Goal: Information Seeking & Learning: Check status

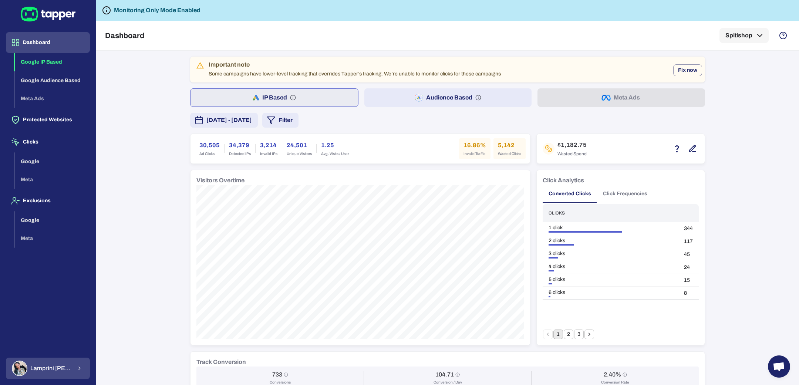
click at [64, 371] on span "Lamprini Reppa" at bounding box center [51, 368] width 42 height 7
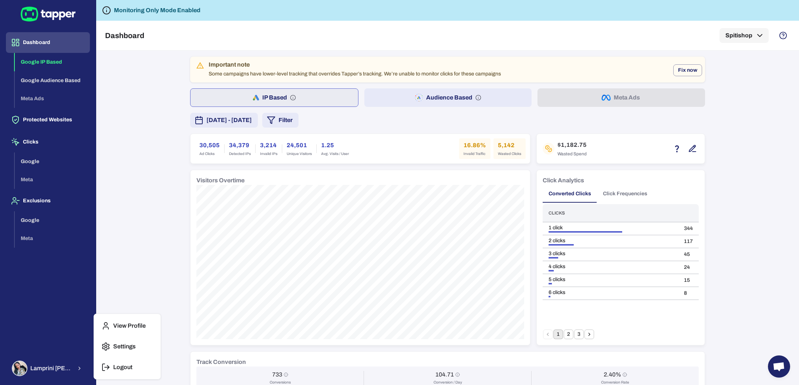
click at [114, 371] on p "Logout" at bounding box center [122, 367] width 19 height 7
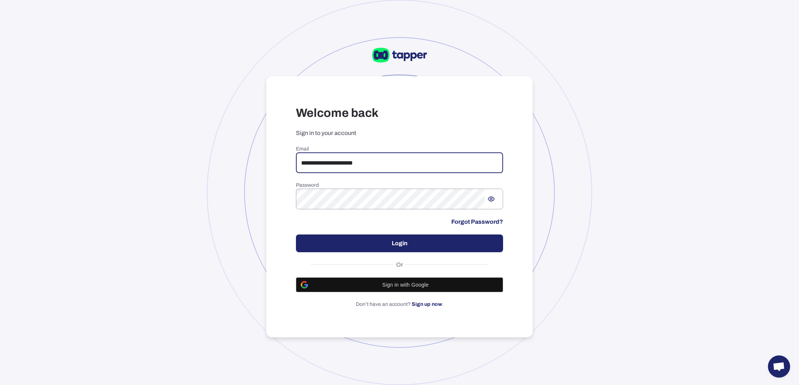
click at [346, 161] on input "**********" at bounding box center [399, 162] width 207 height 21
click at [494, 205] on div "​" at bounding box center [399, 199] width 207 height 21
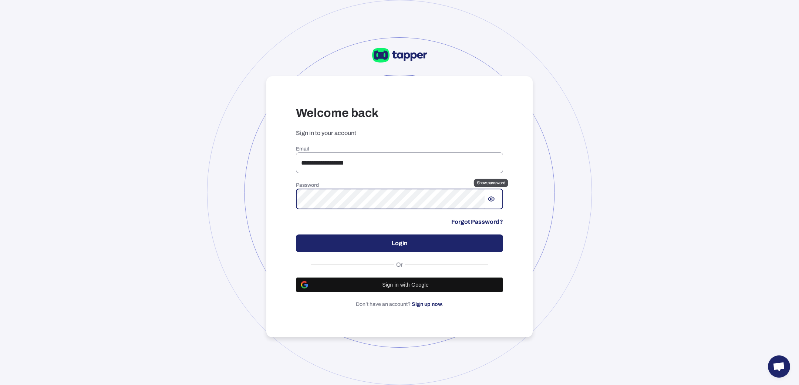
click at [492, 197] on icon "Show password" at bounding box center [491, 199] width 6 height 4
click at [492, 197] on icon "Hide password" at bounding box center [492, 198] width 3 height 3
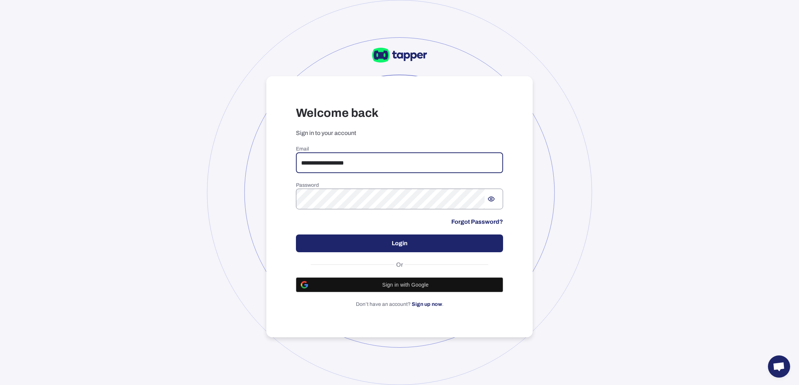
click at [389, 161] on input "**********" at bounding box center [399, 162] width 207 height 21
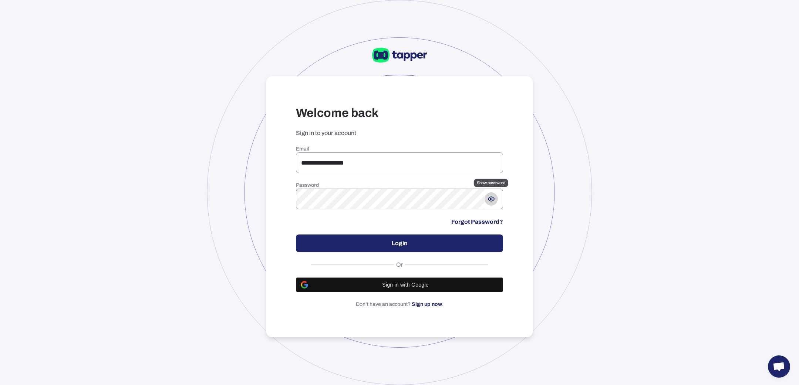
click at [493, 202] on icon "Show password" at bounding box center [490, 198] width 7 height 7
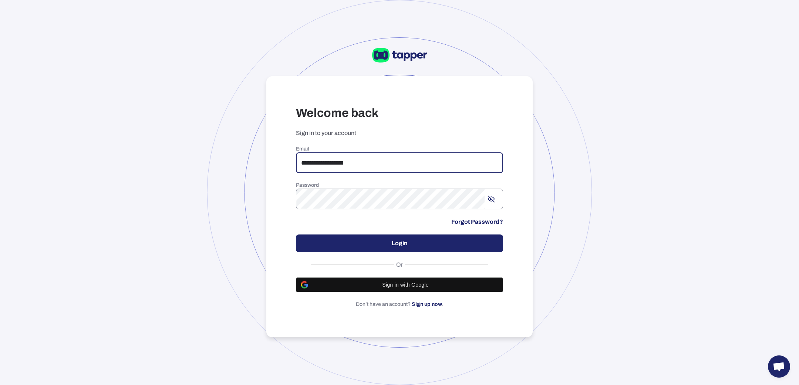
click at [389, 173] on input "**********" at bounding box center [399, 162] width 207 height 21
click at [389, 172] on input "**********" at bounding box center [399, 162] width 207 height 21
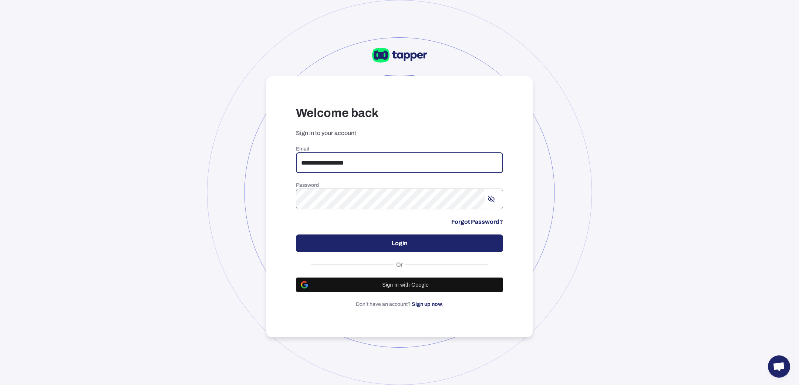
click at [389, 172] on input "**********" at bounding box center [399, 162] width 207 height 21
type input "**********"
click at [383, 238] on button "Login" at bounding box center [399, 244] width 207 height 18
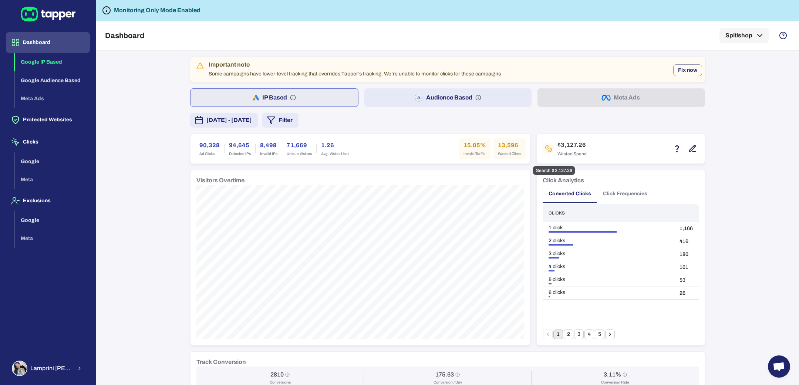
click at [691, 150] on icon "button" at bounding box center [692, 148] width 9 height 9
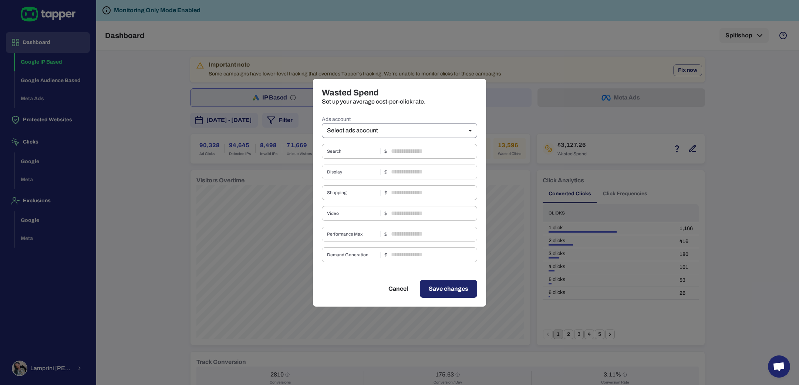
click at [408, 132] on body "Dashboard Google IP Based Google Audience Based Meta Ads Protected Websites Cli…" at bounding box center [399, 192] width 799 height 385
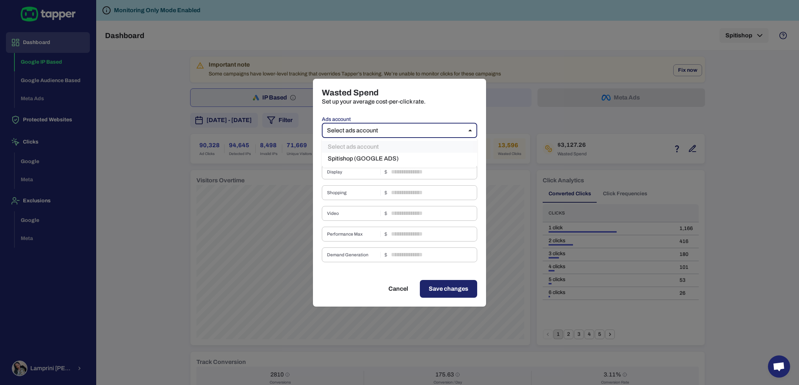
click at [393, 156] on li "Spitishop (GOOGLE ADS)" at bounding box center [399, 159] width 155 height 12
type input "***"
type input "****"
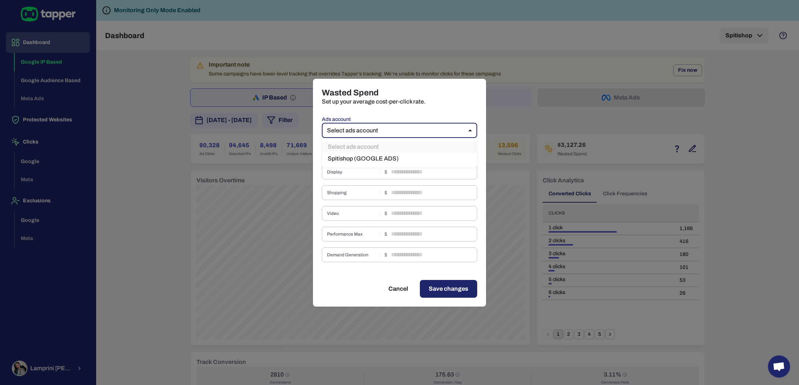
type input "****"
click at [413, 151] on input "****" at bounding box center [434, 151] width 86 height 15
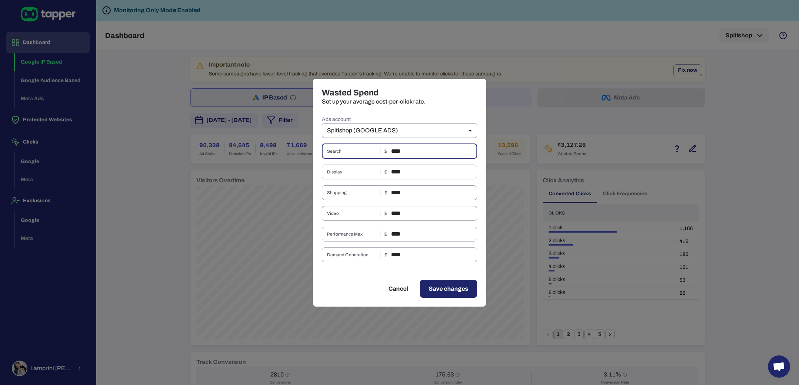
type input "****"
click at [412, 232] on input "****" at bounding box center [434, 234] width 86 height 15
type input "****"
click at [415, 172] on input "****" at bounding box center [434, 172] width 86 height 15
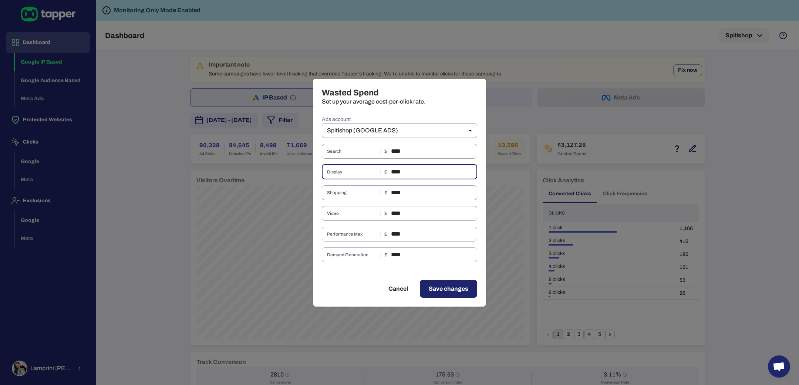
click at [415, 172] on input "****" at bounding box center [434, 172] width 86 height 15
click at [416, 190] on input "****" at bounding box center [434, 192] width 86 height 15
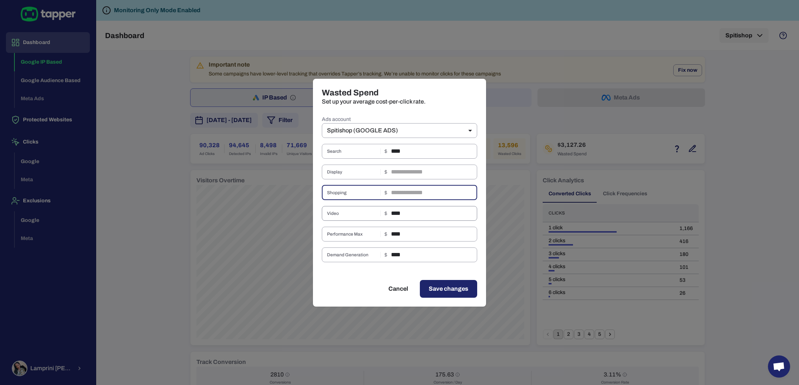
click at [415, 217] on input "****" at bounding box center [434, 213] width 86 height 15
click at [415, 251] on input "****" at bounding box center [434, 254] width 86 height 15
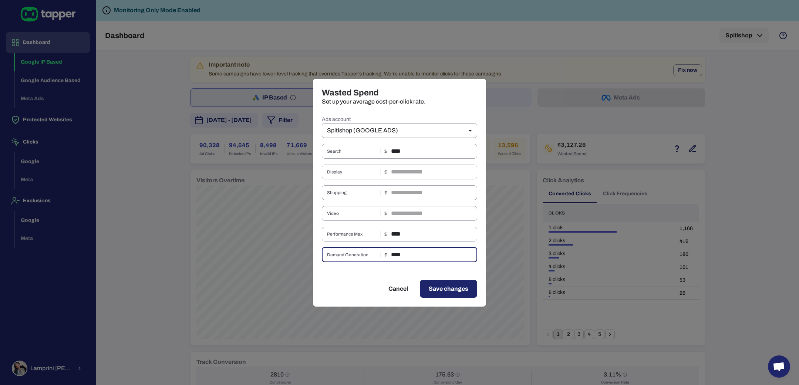
click at [415, 251] on input "****" at bounding box center [434, 254] width 86 height 15
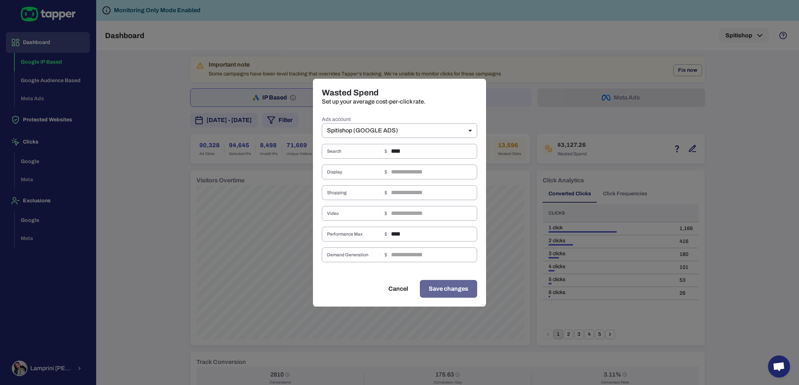
click at [433, 290] on span "Save changes" at bounding box center [449, 288] width 40 height 9
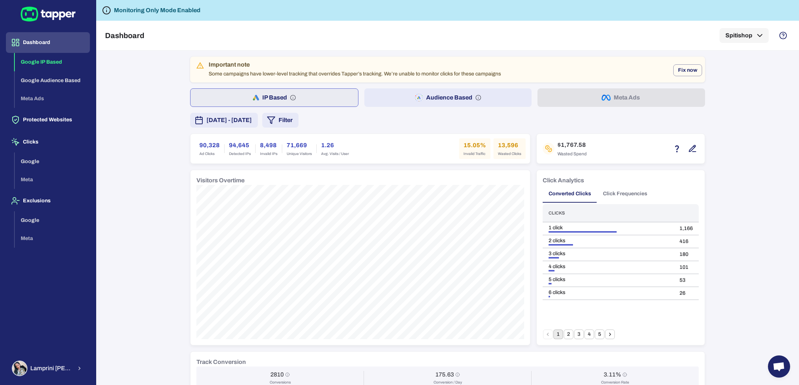
click at [385, 98] on button "Audience Based" at bounding box center [448, 97] width 168 height 18
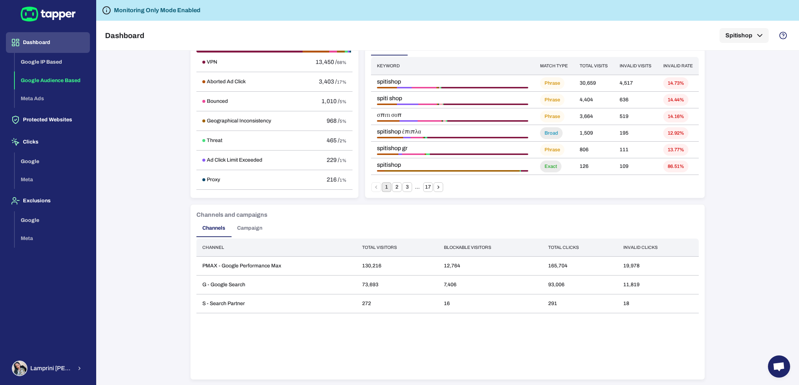
click at [255, 223] on button "Campaign" at bounding box center [249, 228] width 37 height 18
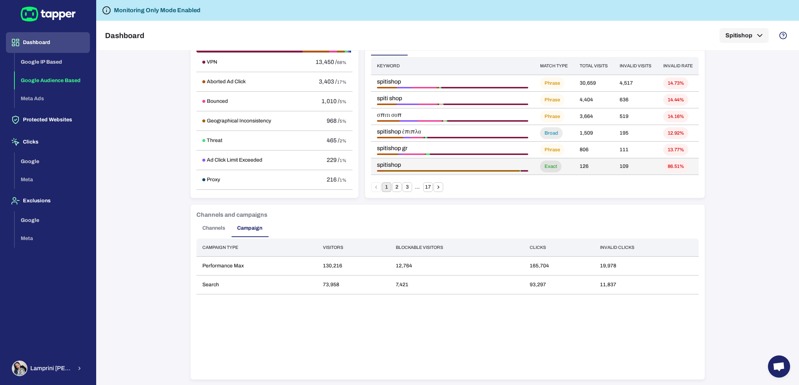
scroll to position [0, 0]
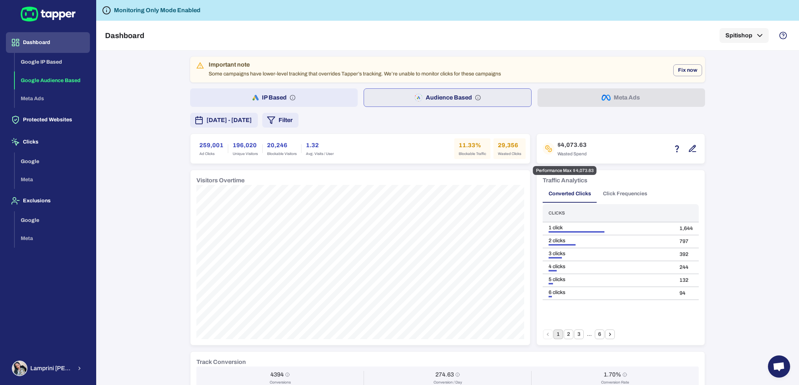
click at [688, 148] on icon "button" at bounding box center [692, 148] width 9 height 9
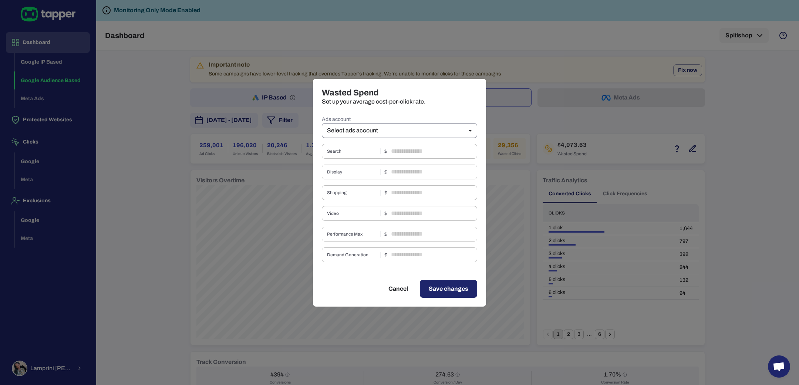
click at [443, 131] on body "Dashboard Google IP Based Google Audience Based Meta Ads Protected Websites Cli…" at bounding box center [399, 192] width 799 height 385
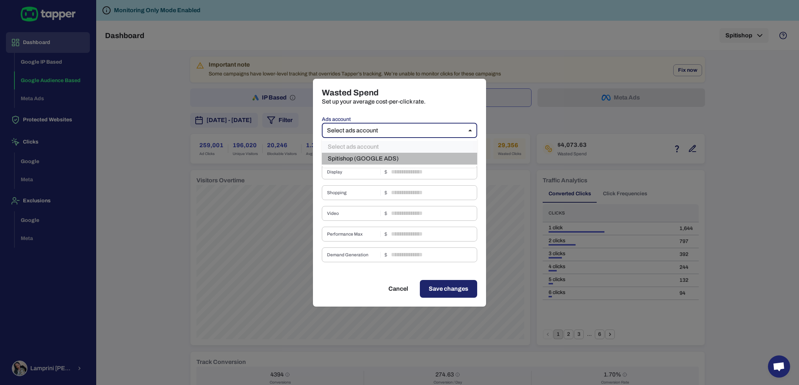
click at [375, 158] on li "Spitishop (GOOGLE ADS)" at bounding box center [399, 159] width 155 height 12
type input "***"
type input "****"
type input "*"
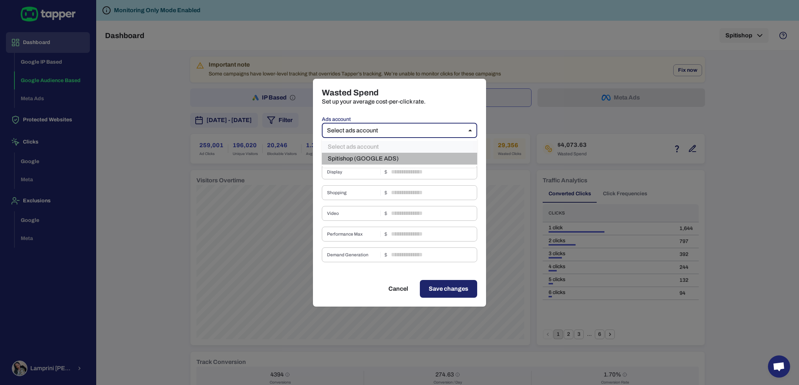
type input "*"
type input "****"
type input "*"
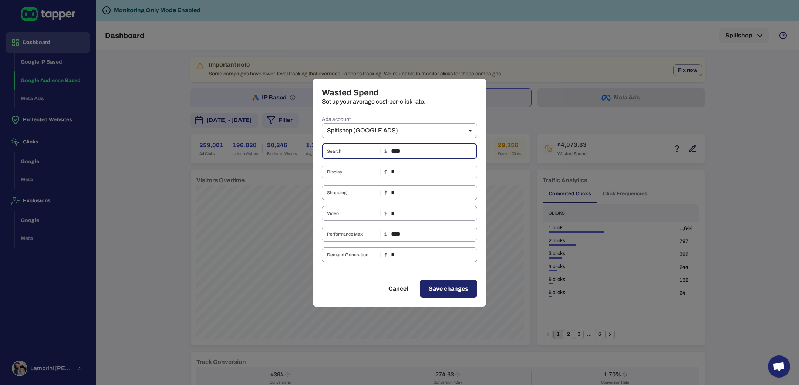
drag, startPoint x: 416, startPoint y: 154, endPoint x: 374, endPoint y: 154, distance: 42.2
click at [374, 154] on div "Search **** ​" at bounding box center [399, 151] width 155 height 15
click at [406, 293] on button "Cancel" at bounding box center [397, 289] width 37 height 18
type input "**"
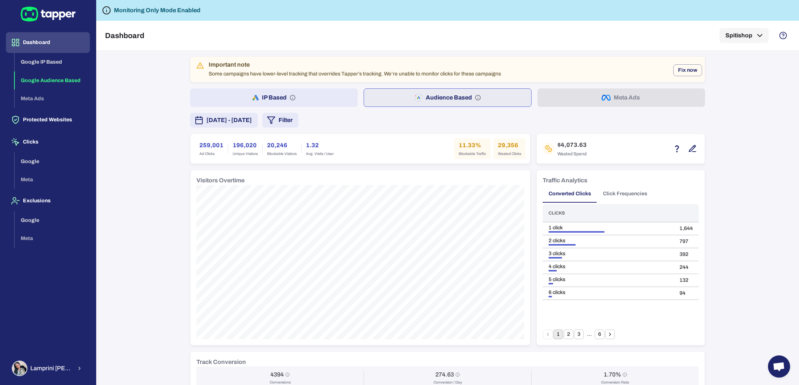
click at [318, 91] on button "IP Based" at bounding box center [274, 97] width 168 height 18
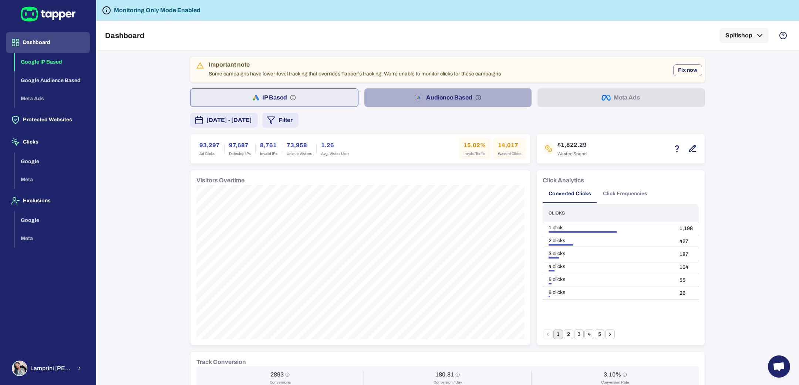
click at [394, 96] on button "Audience Based" at bounding box center [448, 97] width 168 height 18
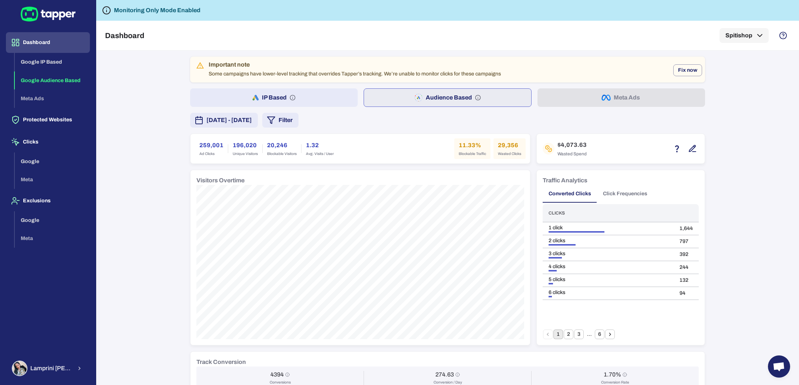
click at [323, 98] on button "IP Based" at bounding box center [274, 97] width 168 height 18
click at [382, 101] on button "Audience Based" at bounding box center [448, 97] width 168 height 18
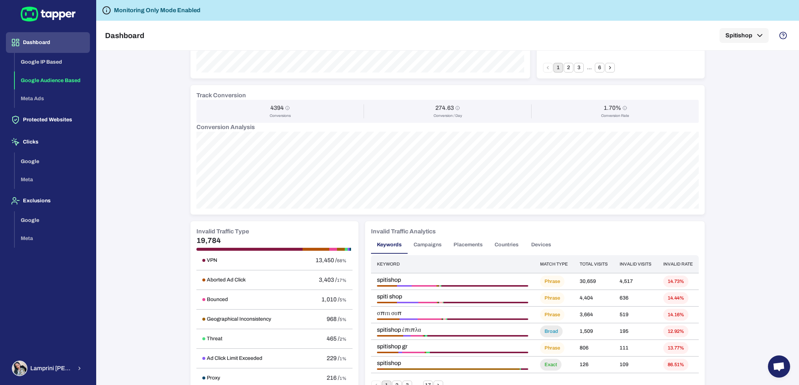
scroll to position [465, 0]
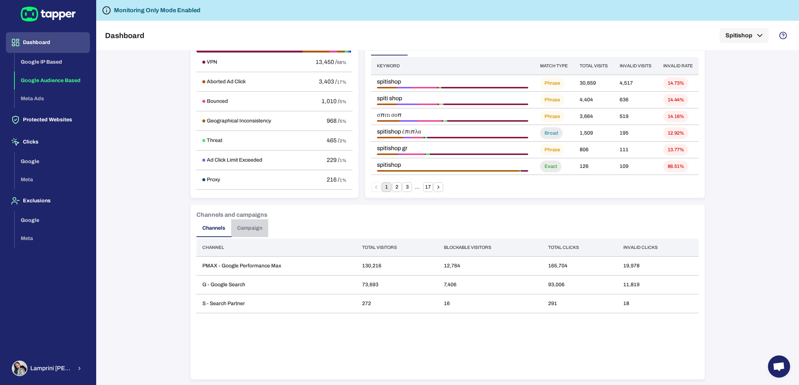
click at [251, 228] on button "Campaign" at bounding box center [249, 228] width 37 height 18
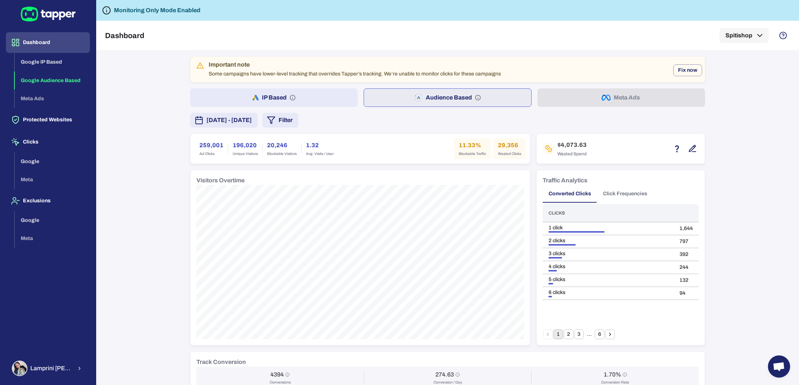
scroll to position [18, 0]
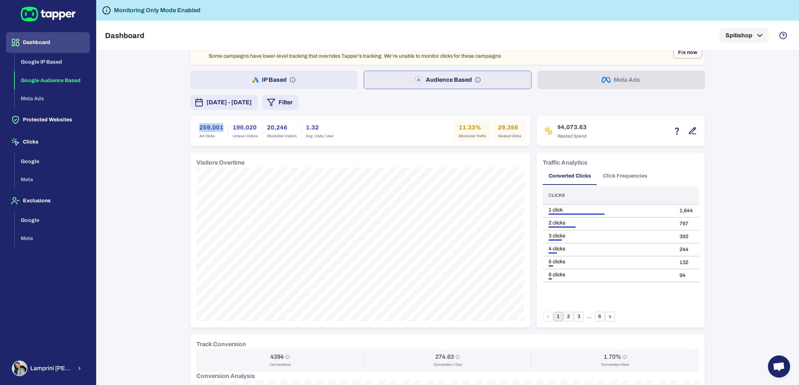
drag, startPoint x: 195, startPoint y: 124, endPoint x: 218, endPoint y: 126, distance: 23.0
click at [218, 126] on div "259,001 Ad Clicks" at bounding box center [211, 131] width 33 height 21
copy h6 "259,001"
drag, startPoint x: 494, startPoint y: 125, endPoint x: 516, endPoint y: 128, distance: 22.4
click at [516, 128] on h6 "29,356" at bounding box center [509, 127] width 23 height 9
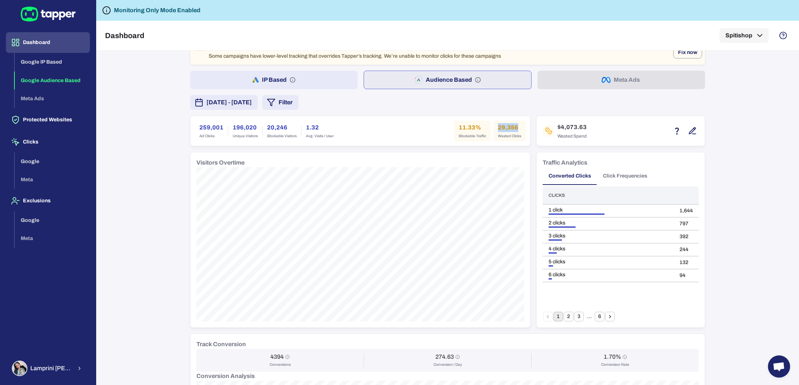
copy h6 "29,356"
click at [256, 81] on button "IP Based" at bounding box center [274, 80] width 168 height 18
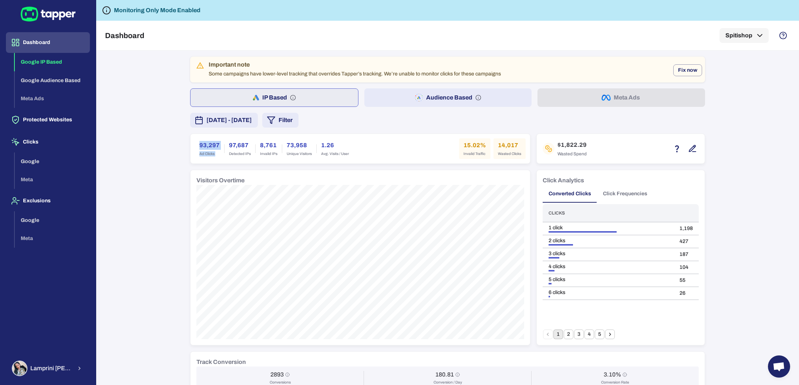
drag, startPoint x: 188, startPoint y: 147, endPoint x: 220, endPoint y: 147, distance: 31.8
click at [220, 147] on div "93,297 Ad Clicks 97,687 Detected IPs 8,761 Invalid IPs 73,958 Unique Visitors 1…" at bounding box center [360, 149] width 340 height 30
click at [202, 144] on h6 "93,297" at bounding box center [209, 145] width 20 height 9
click at [199, 144] on h6 "93,297" at bounding box center [209, 145] width 20 height 9
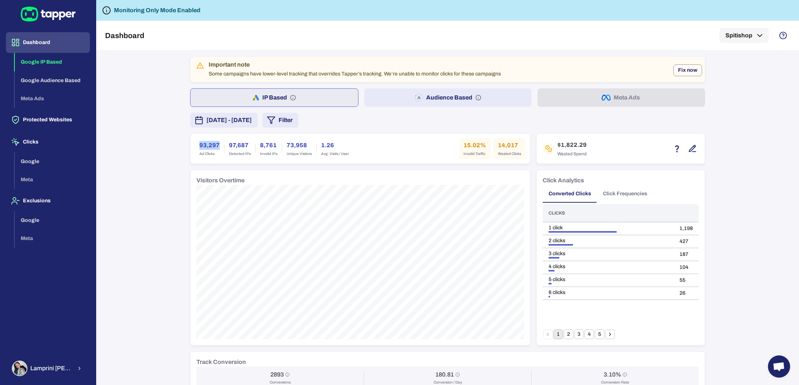
copy h6 "93,297"
drag, startPoint x: 492, startPoint y: 146, endPoint x: 512, endPoint y: 146, distance: 20.3
click at [512, 146] on div "14,017 Wasted Clicks" at bounding box center [509, 148] width 32 height 21
copy h6 "14,017"
drag, startPoint x: 557, startPoint y: 143, endPoint x: 571, endPoint y: 144, distance: 14.4
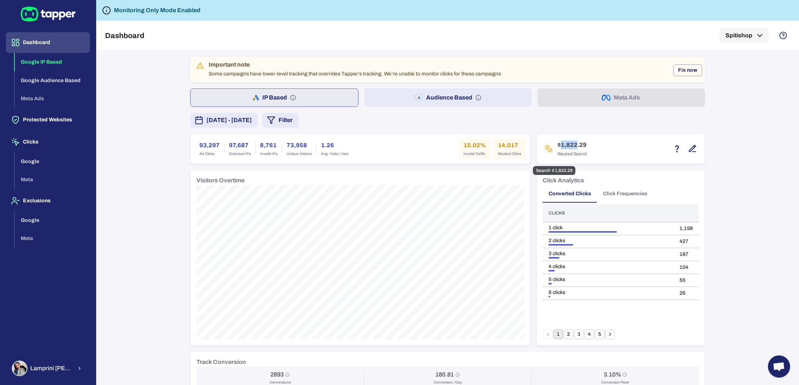
click at [571, 144] on h6 "$1,822.29" at bounding box center [571, 145] width 29 height 9
copy h6 "1,822"
click at [388, 99] on button "Audience Based" at bounding box center [448, 97] width 168 height 18
click at [298, 121] on button "Filter" at bounding box center [280, 120] width 36 height 15
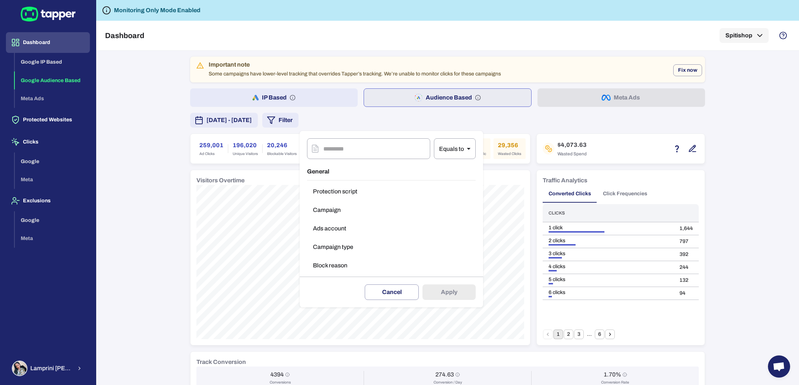
click at [344, 246] on button "Campaign type" at bounding box center [391, 247] width 169 height 15
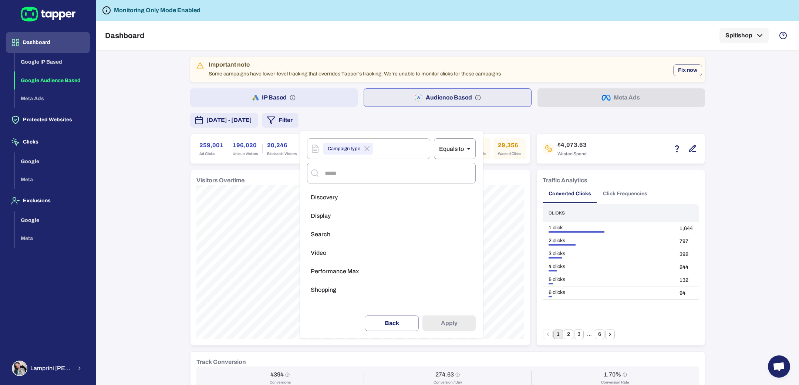
click at [348, 271] on span "Performance Max" at bounding box center [335, 271] width 48 height 7
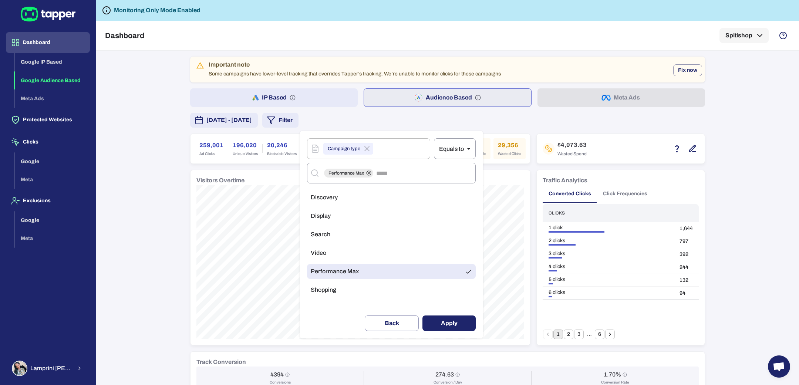
click at [428, 321] on button "Apply" at bounding box center [448, 324] width 53 height 16
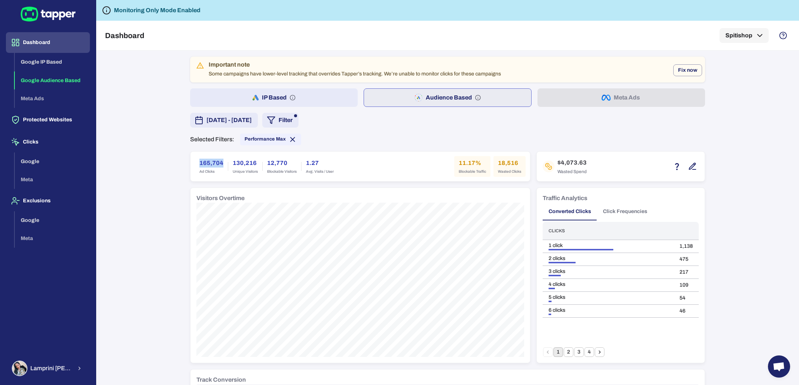
drag, startPoint x: 194, startPoint y: 161, endPoint x: 217, endPoint y: 163, distance: 23.1
click at [217, 163] on div "165,704 Ad Clicks" at bounding box center [211, 166] width 33 height 21
copy h6 "165,704"
drag, startPoint x: 512, startPoint y: 163, endPoint x: 504, endPoint y: 164, distance: 8.6
click at [516, 163] on h6 "18,516" at bounding box center [509, 163] width 23 height 9
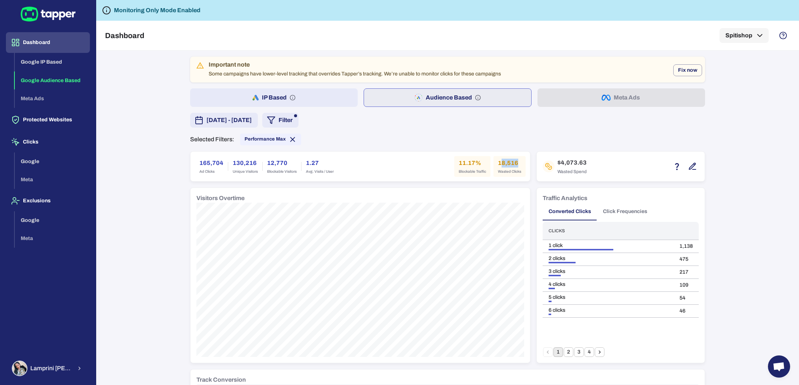
drag, startPoint x: 497, startPoint y: 162, endPoint x: 513, endPoint y: 163, distance: 15.6
click at [513, 163] on h6 "18,516" at bounding box center [509, 163] width 23 height 9
click at [502, 163] on h6 "18,516" at bounding box center [509, 163] width 23 height 9
drag, startPoint x: 555, startPoint y: 162, endPoint x: 572, endPoint y: 165, distance: 16.9
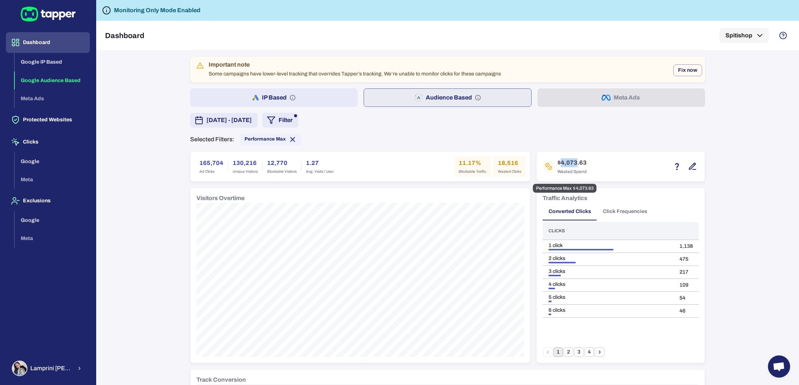
click at [572, 165] on h6 "$4,073.63" at bounding box center [571, 162] width 29 height 9
copy h6 "4,073"
click at [289, 140] on icon at bounding box center [293, 139] width 8 height 8
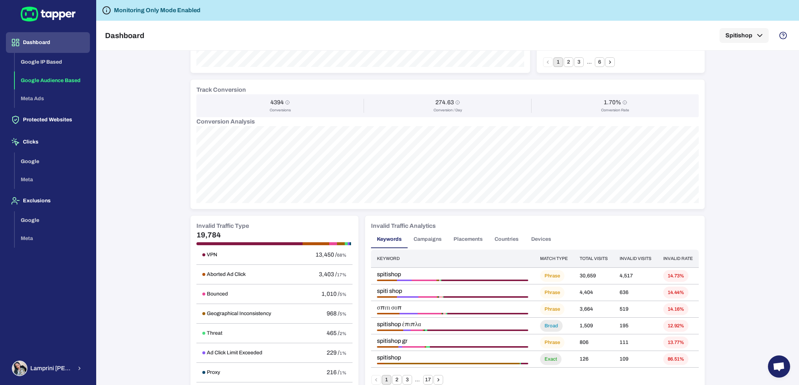
scroll to position [274, 0]
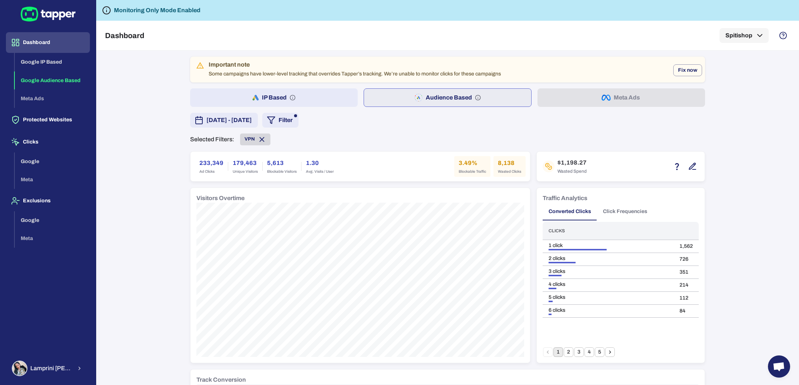
click at [244, 139] on span "VPN" at bounding box center [249, 139] width 10 height 6
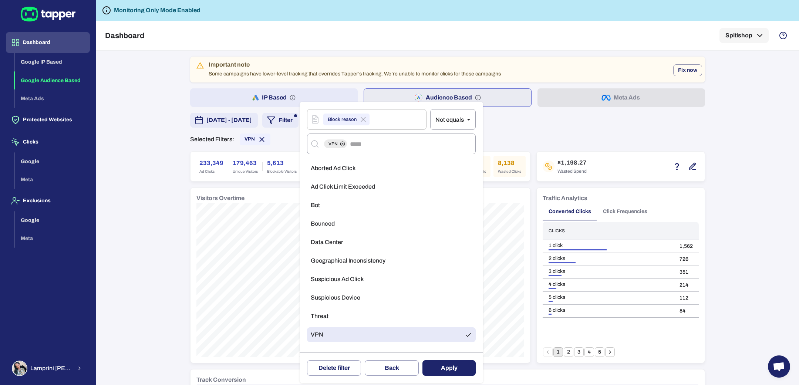
click at [521, 129] on div at bounding box center [399, 192] width 799 height 385
type input "**"
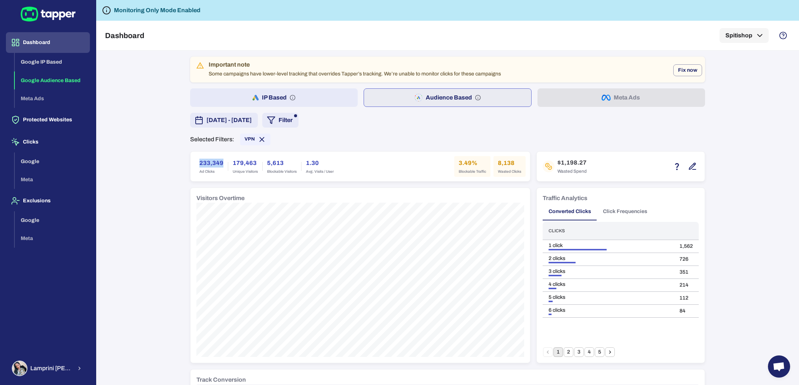
drag, startPoint x: 195, startPoint y: 161, endPoint x: 217, endPoint y: 162, distance: 22.6
click at [217, 162] on h6 "233,349" at bounding box center [211, 163] width 24 height 9
copy h6 "233,349"
drag, startPoint x: 493, startPoint y: 162, endPoint x: 509, endPoint y: 163, distance: 16.0
click at [509, 163] on h6 "8,138" at bounding box center [509, 163] width 23 height 9
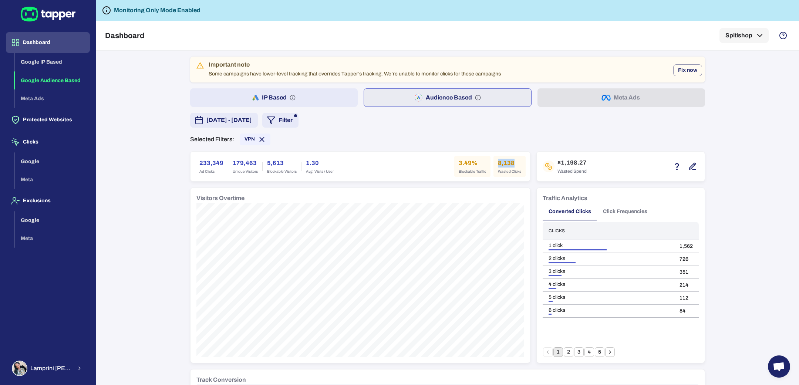
copy h6 "8,138"
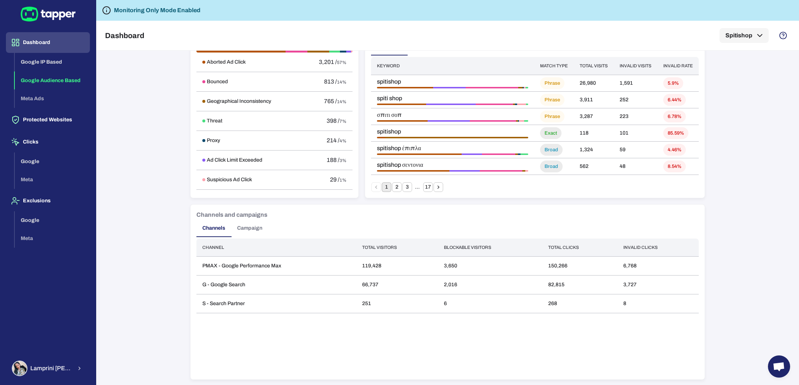
click at [259, 230] on button "Campaign" at bounding box center [249, 228] width 37 height 18
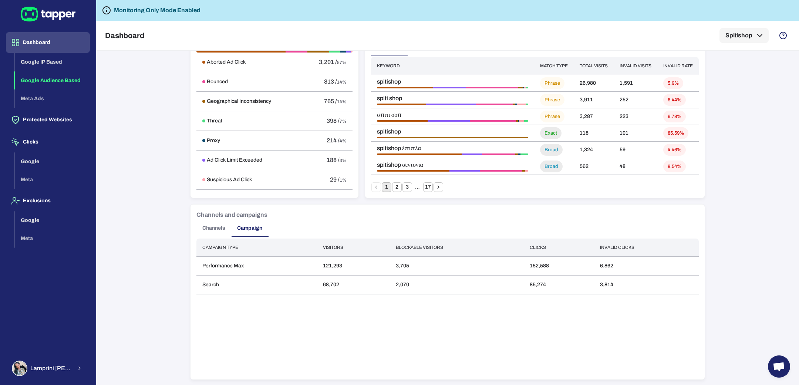
scroll to position [0, 0]
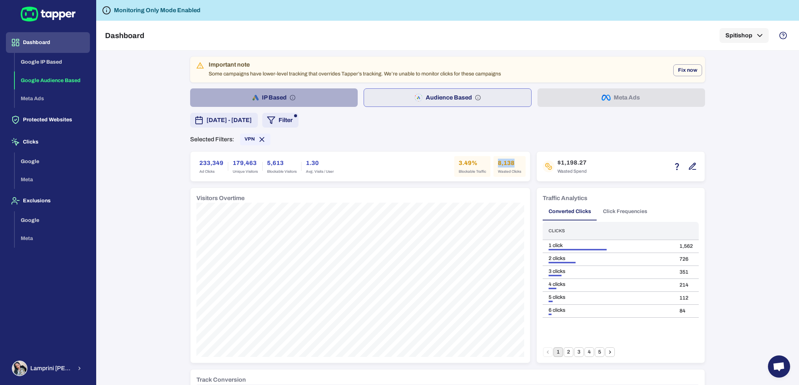
click at [306, 93] on button "IP Based" at bounding box center [274, 97] width 168 height 18
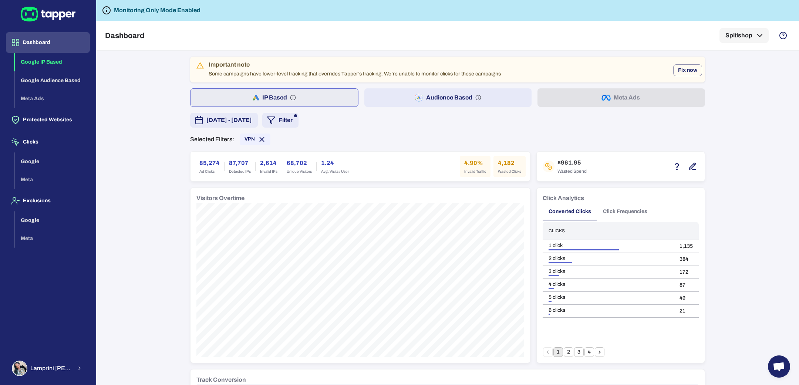
click at [398, 102] on button "Audience Based" at bounding box center [448, 97] width 168 height 18
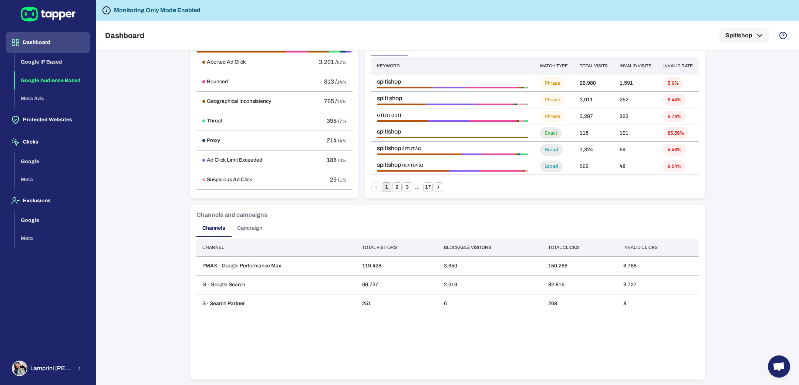
click at [249, 229] on button "Campaign" at bounding box center [249, 228] width 37 height 18
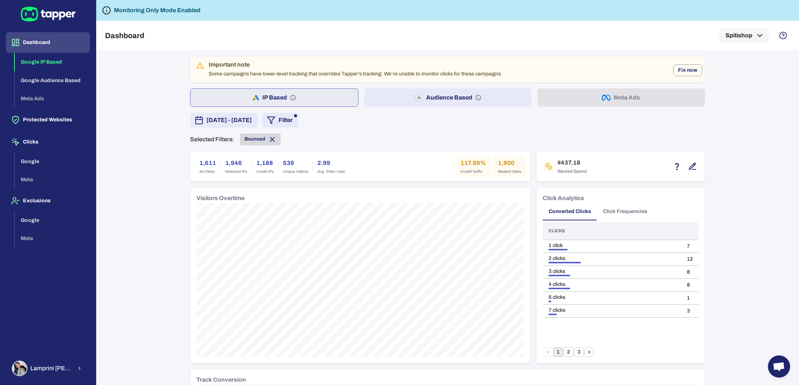
click at [250, 140] on span "Bounced" at bounding box center [254, 139] width 21 height 6
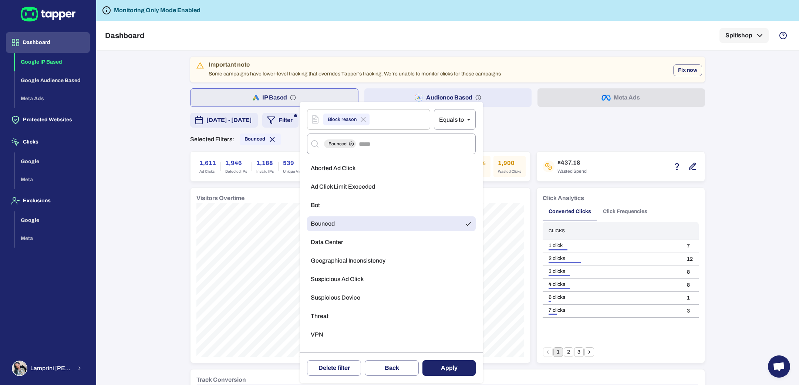
click at [343, 334] on li "VPN" at bounding box center [391, 334] width 169 height 15
click at [378, 220] on li "Bounced" at bounding box center [391, 223] width 169 height 15
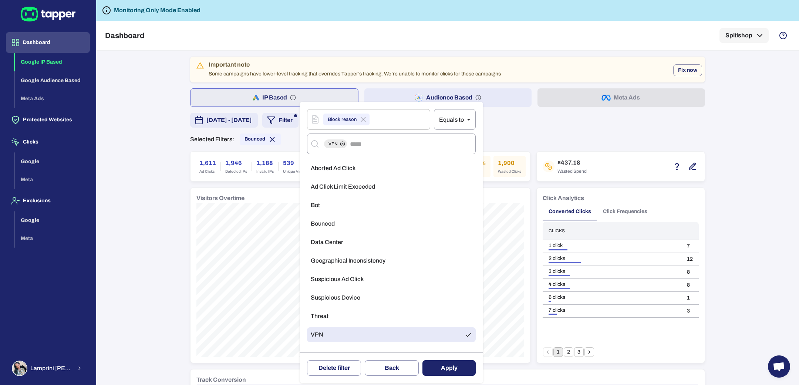
click at [447, 369] on button "Apply" at bounding box center [448, 368] width 53 height 16
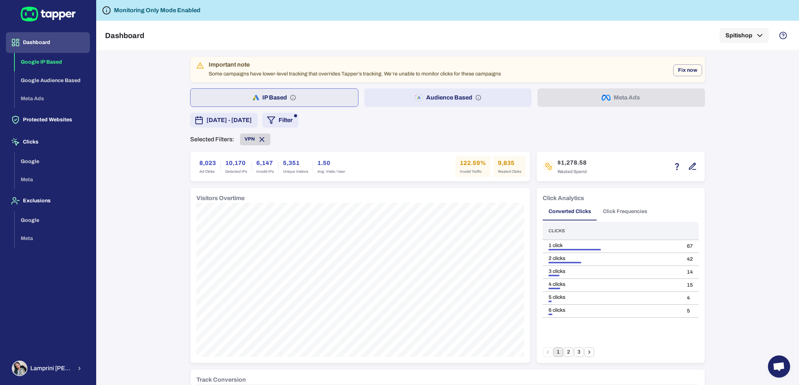
click at [258, 141] on icon at bounding box center [262, 139] width 8 height 8
click at [371, 103] on button "Audience Based" at bounding box center [448, 97] width 168 height 18
drag, startPoint x: 189, startPoint y: 165, endPoint x: 213, endPoint y: 161, distance: 23.9
click at [213, 161] on div "21,139 Ad Clicks 13,421 Unique Visitors 14,385 Blockable Visitors 1.58 Avg. Vis…" at bounding box center [360, 167] width 340 height 30
copy h6 "21,139"
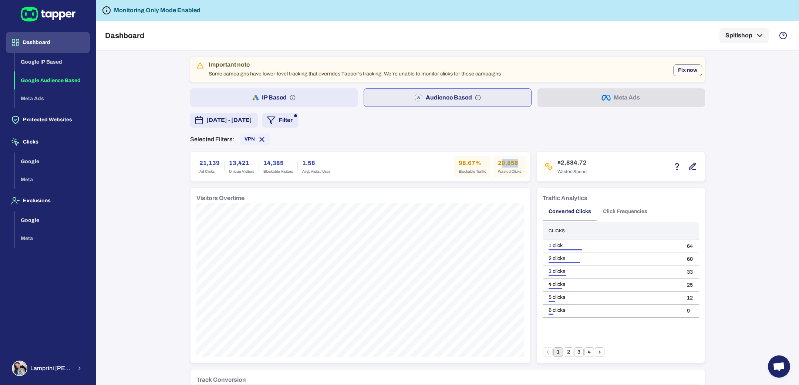
drag, startPoint x: 496, startPoint y: 162, endPoint x: 506, endPoint y: 166, distance: 10.9
click at [512, 165] on h6 "20,858" at bounding box center [509, 163] width 23 height 9
click at [498, 164] on h6 "20,858" at bounding box center [509, 163] width 23 height 9
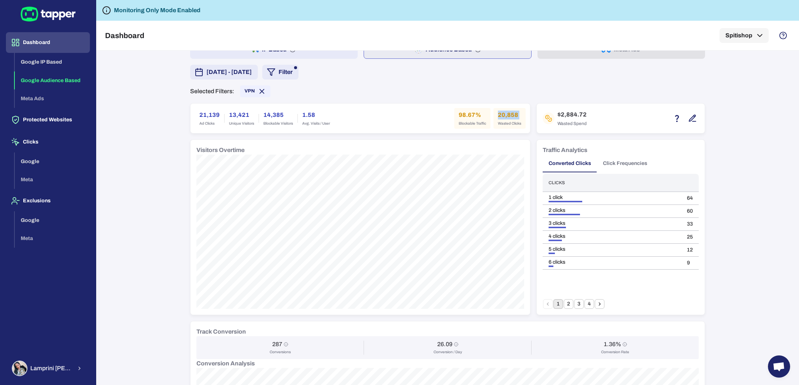
scroll to position [64, 0]
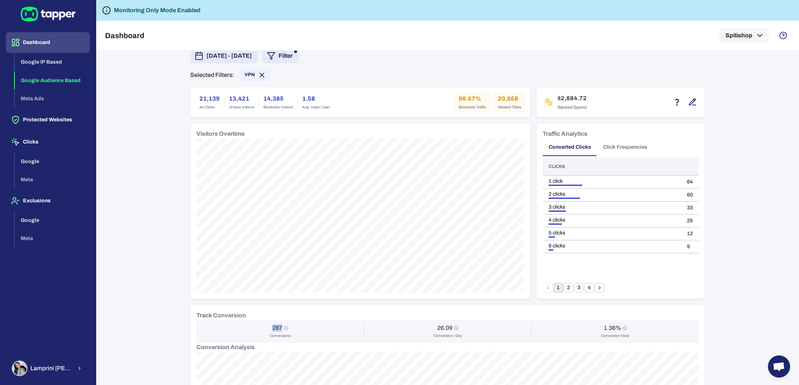
drag, startPoint x: 269, startPoint y: 326, endPoint x: 277, endPoint y: 327, distance: 9.0
click at [277, 327] on h6 "287" at bounding box center [277, 327] width 10 height 7
copy h6 "287"
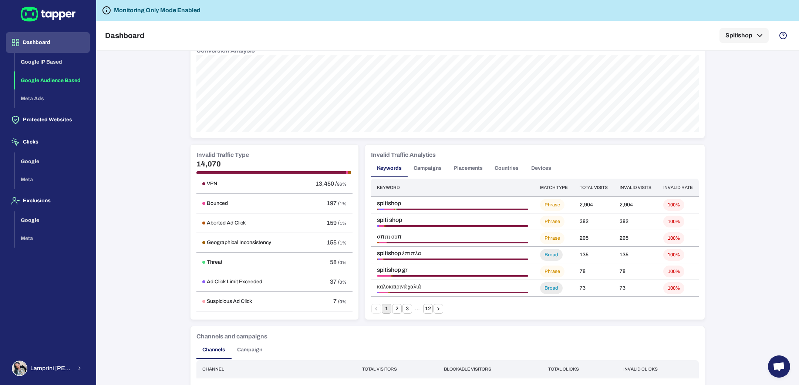
scroll to position [483, 0]
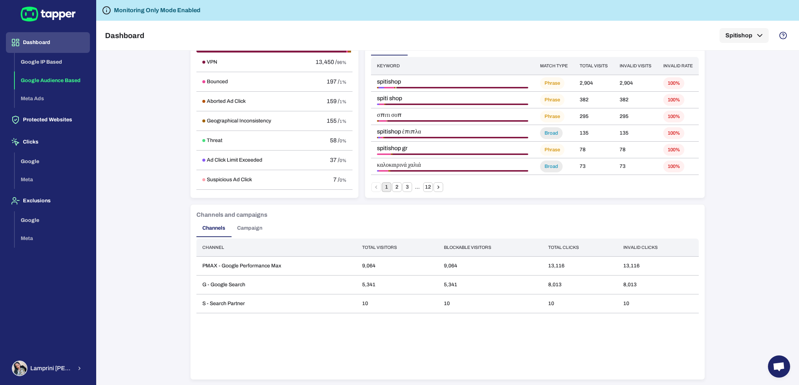
click at [237, 224] on button "Campaign" at bounding box center [249, 228] width 37 height 18
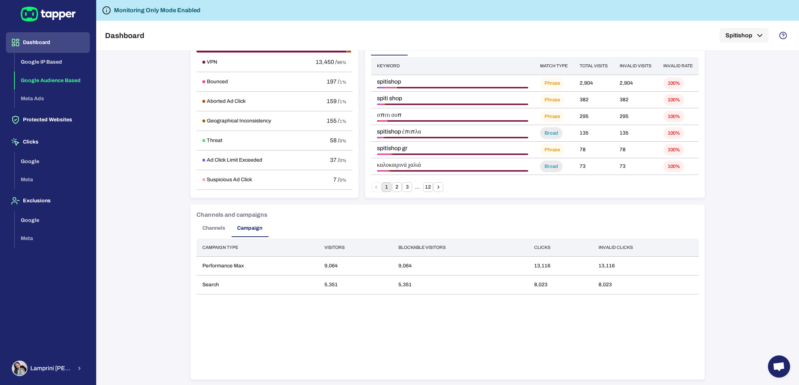
scroll to position [0, 0]
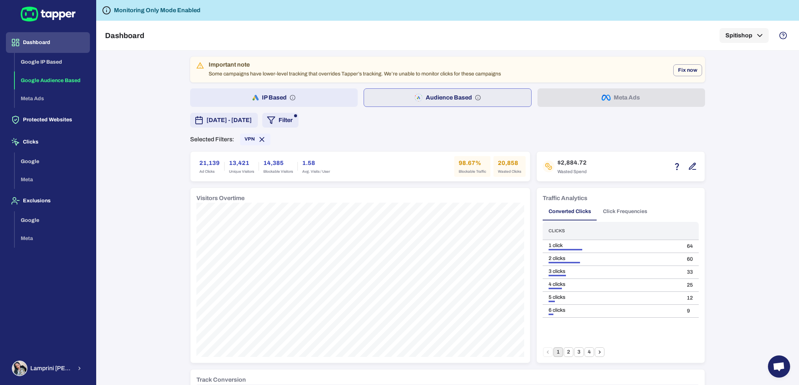
click at [333, 94] on button "IP Based" at bounding box center [274, 97] width 168 height 18
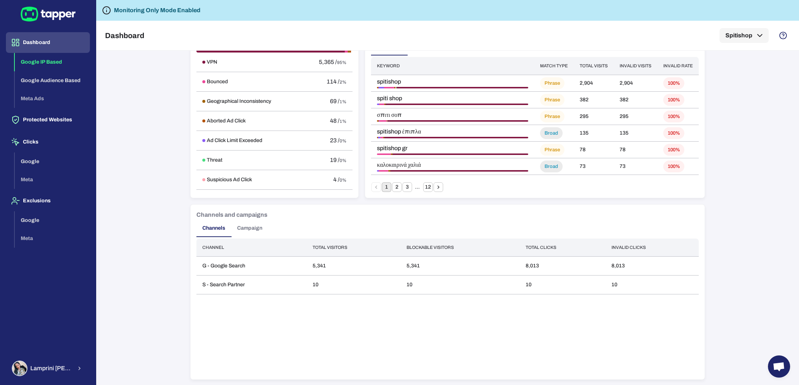
click at [244, 231] on button "Campaign" at bounding box center [249, 228] width 37 height 18
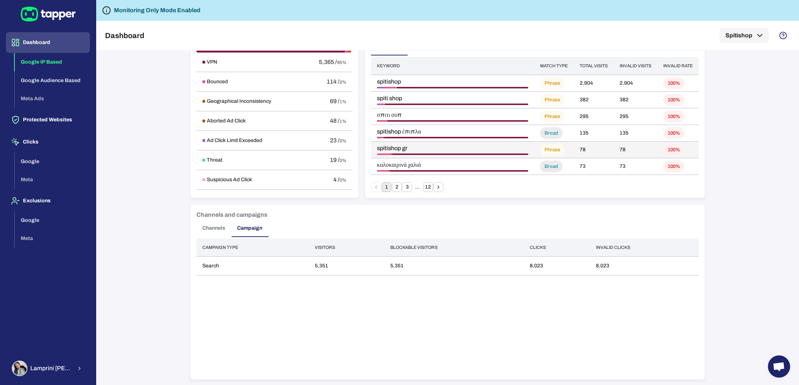
scroll to position [0, 0]
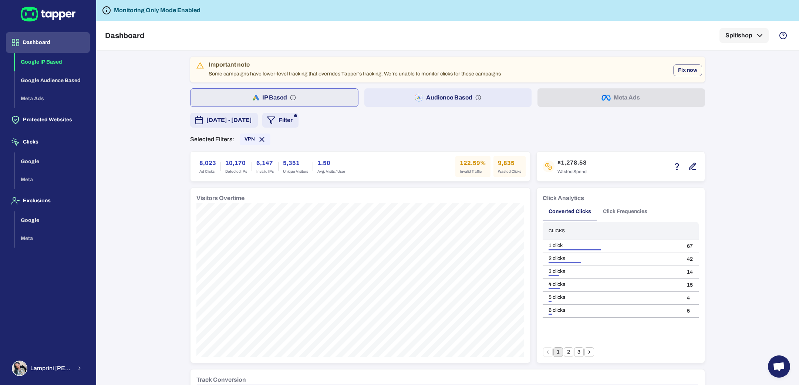
click at [391, 100] on button "Audience Based" at bounding box center [448, 97] width 168 height 18
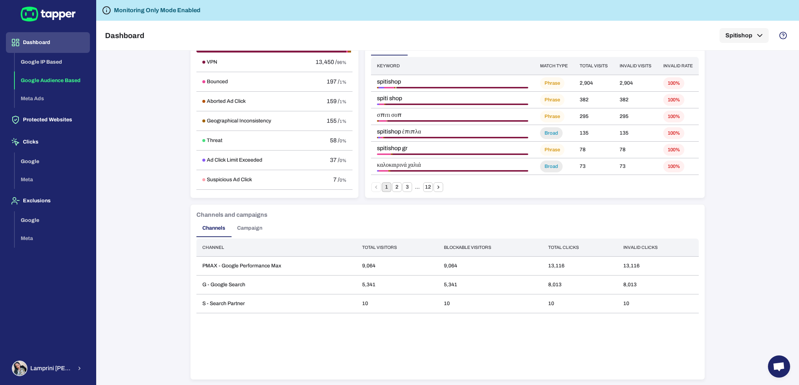
click at [244, 231] on button "Campaign" at bounding box center [249, 228] width 37 height 18
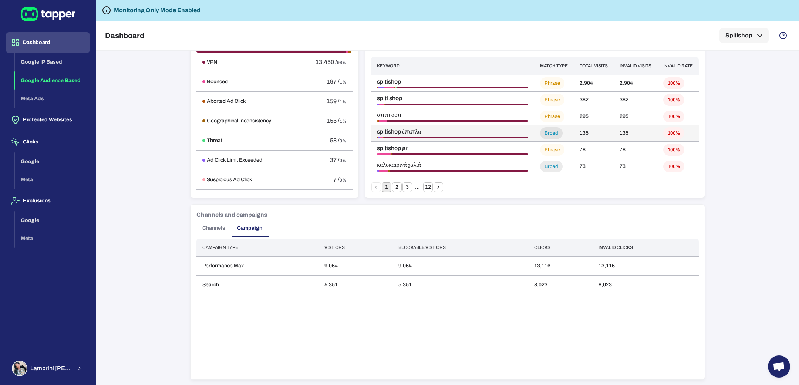
scroll to position [0, 0]
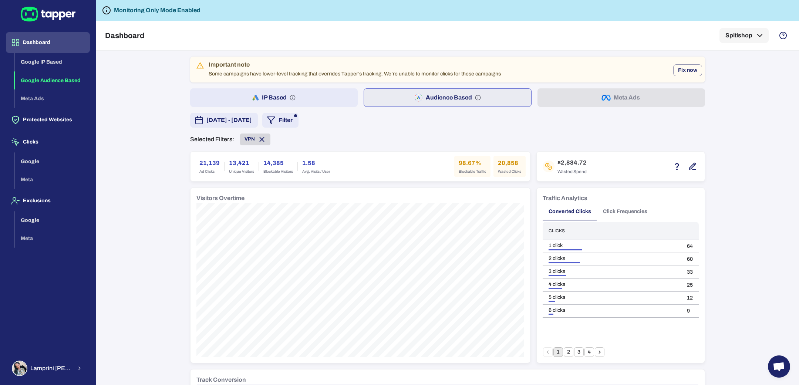
click at [242, 142] on span "VPN" at bounding box center [255, 139] width 30 height 8
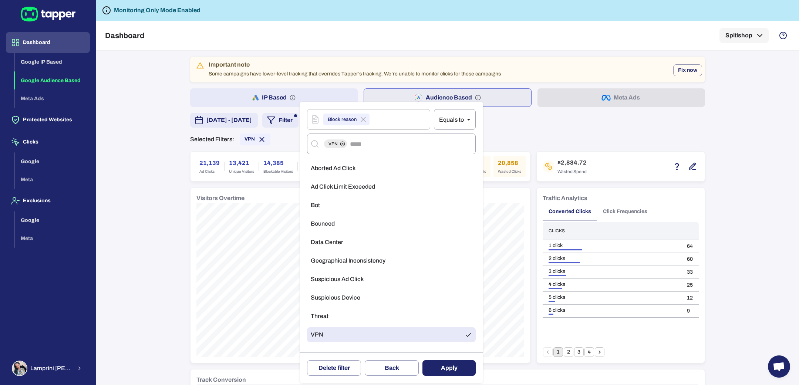
click at [347, 168] on span "Aborted Ad Click" at bounding box center [333, 168] width 45 height 7
click at [343, 143] on icon at bounding box center [342, 143] width 5 height 5
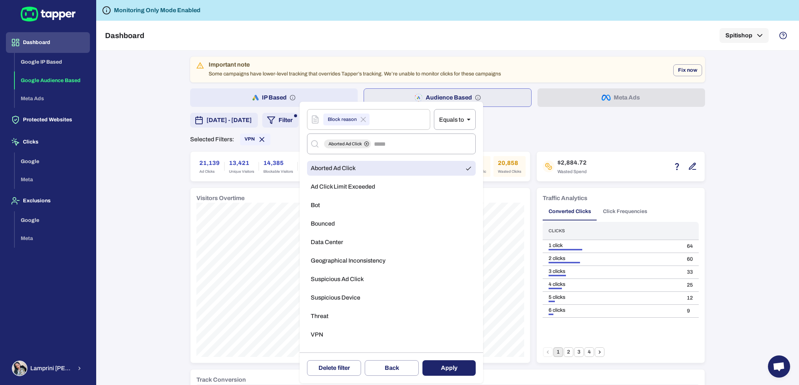
click at [444, 368] on button "Apply" at bounding box center [448, 368] width 53 height 16
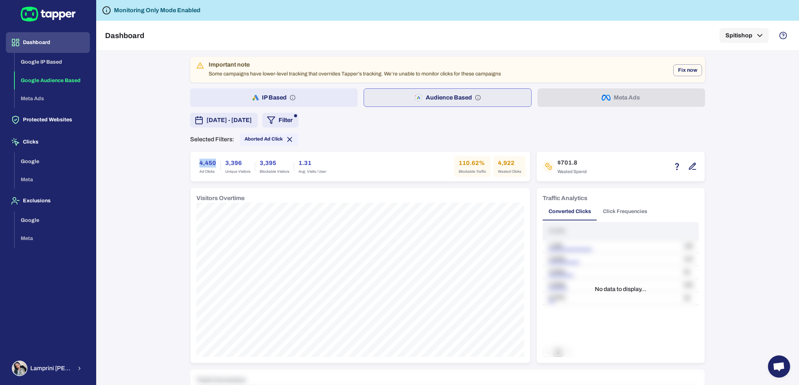
drag, startPoint x: 192, startPoint y: 162, endPoint x: 213, endPoint y: 162, distance: 20.7
click at [213, 162] on div "4,450 Ad Clicks" at bounding box center [208, 166] width 26 height 21
copy h6 "4,450"
click at [316, 102] on button "IP Based" at bounding box center [274, 97] width 168 height 18
click at [380, 96] on button "Audience Based" at bounding box center [448, 97] width 168 height 18
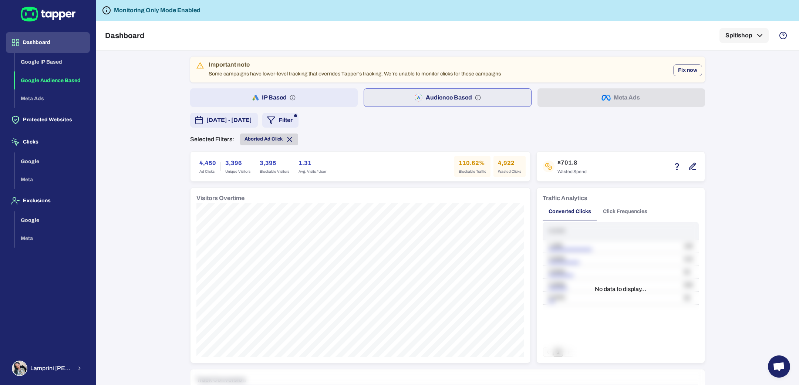
click at [264, 141] on span "Aborted Ad Click" at bounding box center [263, 139] width 38 height 6
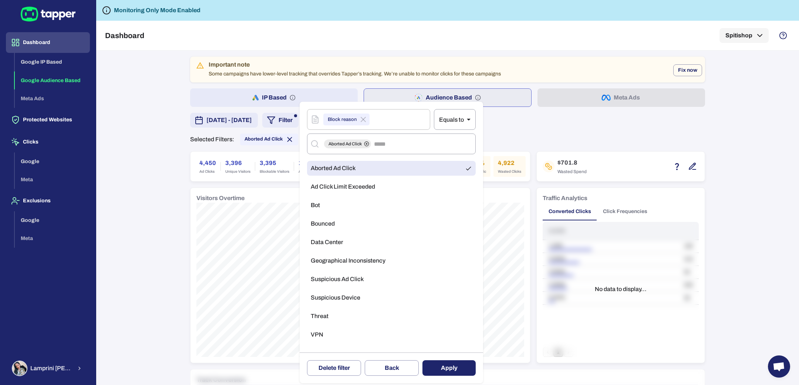
click at [334, 221] on span "Bounced" at bounding box center [323, 223] width 24 height 7
click at [408, 164] on li "Aborted Ad Click" at bounding box center [391, 168] width 169 height 15
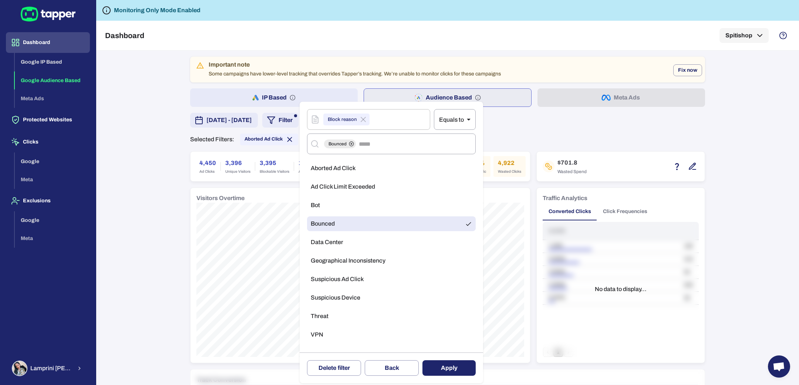
click at [444, 365] on button "Apply" at bounding box center [448, 368] width 53 height 16
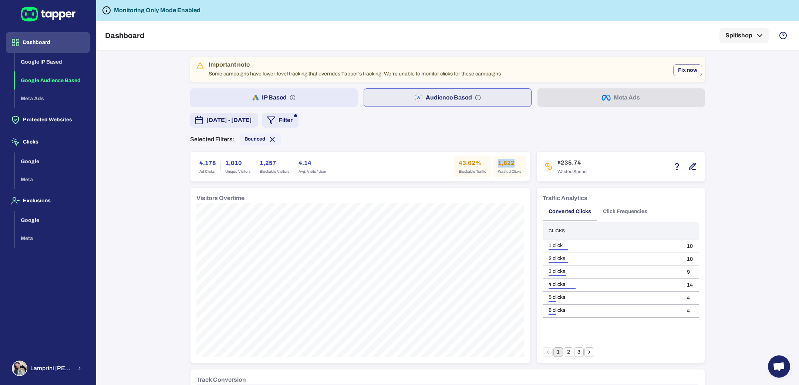
drag, startPoint x: 494, startPoint y: 163, endPoint x: 510, endPoint y: 163, distance: 16.3
click at [510, 163] on h6 "1,822" at bounding box center [509, 163] width 23 height 9
copy h6 "1,822"
click at [306, 104] on button "IP Based" at bounding box center [274, 97] width 168 height 18
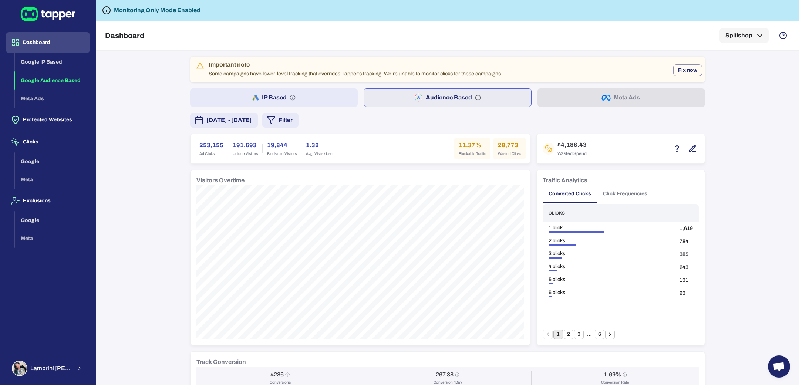
click at [298, 124] on button "Filter" at bounding box center [280, 120] width 36 height 15
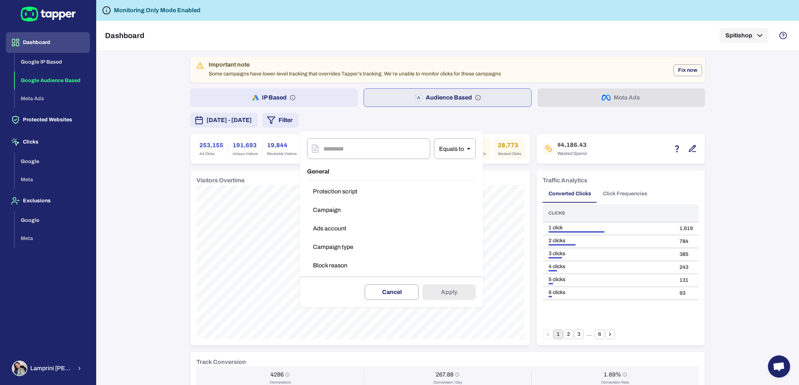
click at [320, 242] on button "Campaign type" at bounding box center [391, 247] width 169 height 15
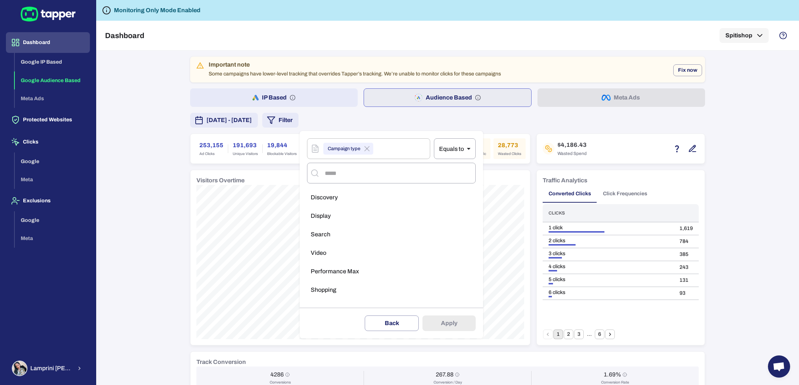
click at [328, 268] on span "Performance Max" at bounding box center [335, 271] width 48 height 7
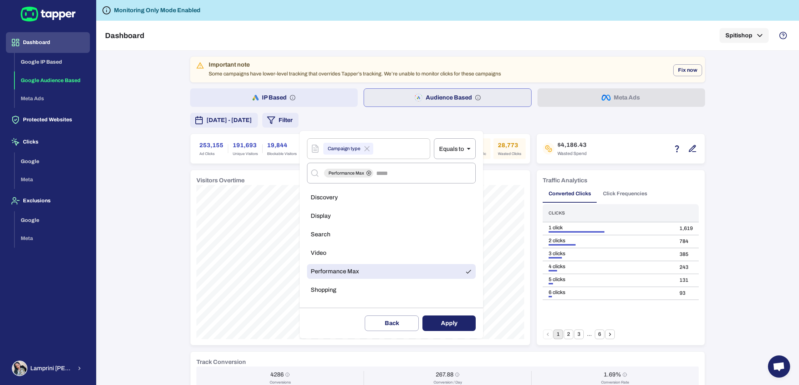
click at [436, 326] on button "Apply" at bounding box center [448, 324] width 53 height 16
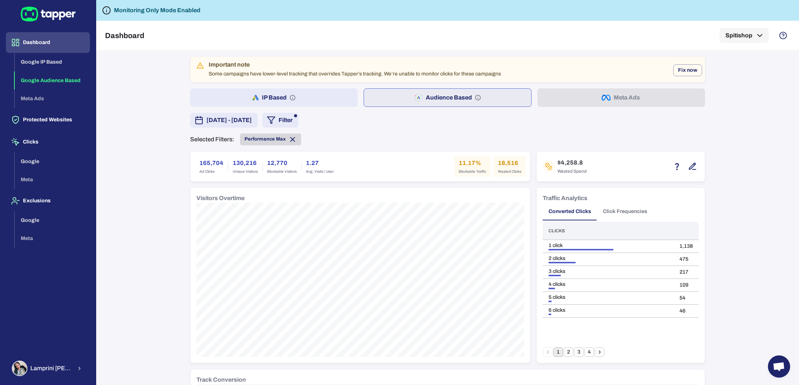
click at [281, 142] on span "Performance Max" at bounding box center [270, 139] width 61 height 8
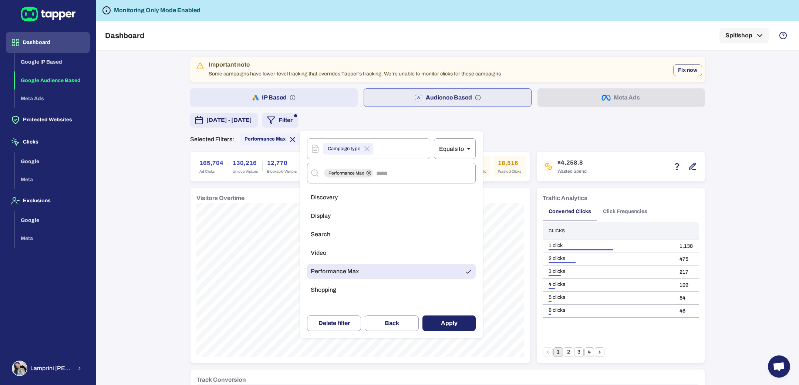
click at [355, 120] on div at bounding box center [399, 192] width 799 height 385
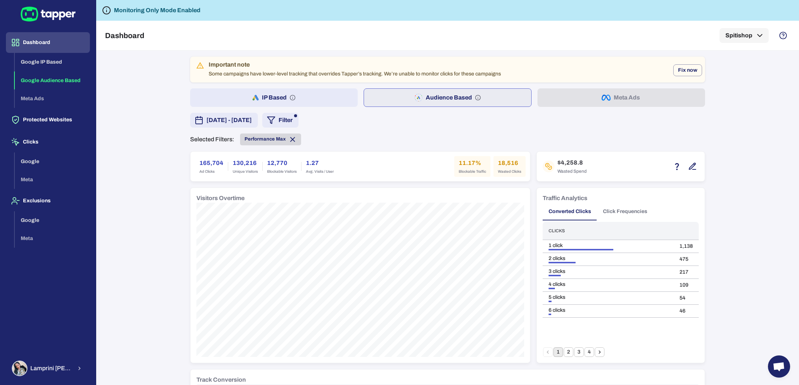
click at [293, 142] on span "Performance Max" at bounding box center [270, 139] width 61 height 8
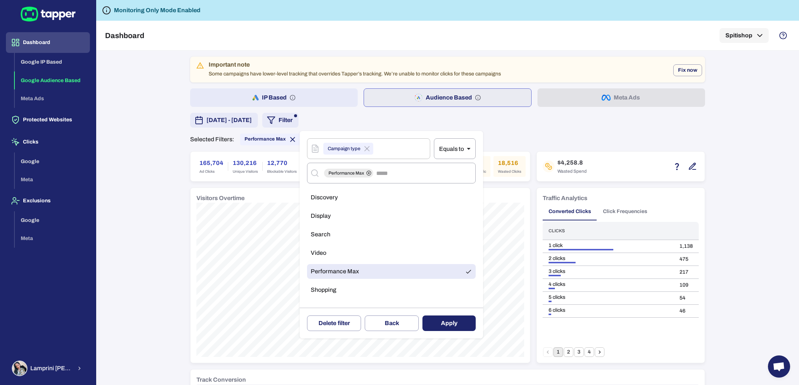
click at [283, 136] on div at bounding box center [399, 192] width 799 height 385
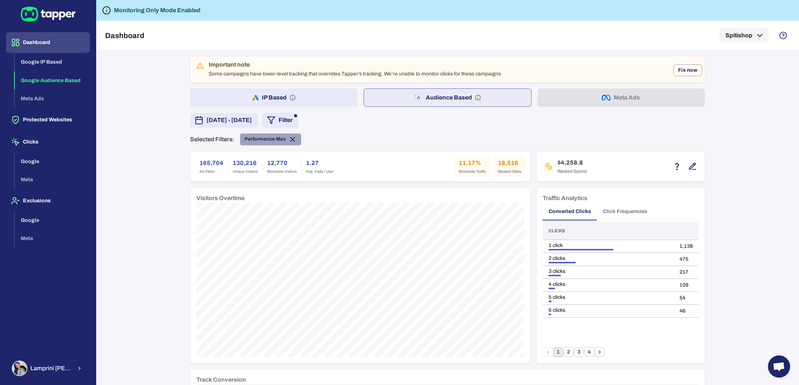
click at [291, 139] on icon at bounding box center [293, 139] width 4 height 4
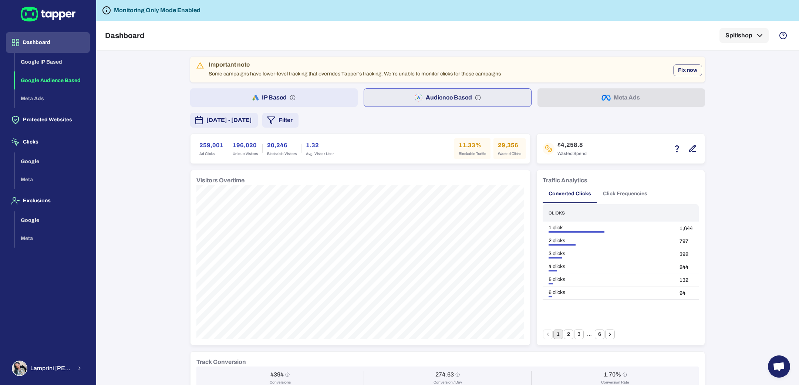
click at [330, 99] on button "IP Based" at bounding box center [274, 97] width 168 height 18
click at [377, 100] on button "Audience Based" at bounding box center [448, 97] width 168 height 18
click at [252, 116] on span "[DATE] - [DATE]" at bounding box center [228, 120] width 45 height 9
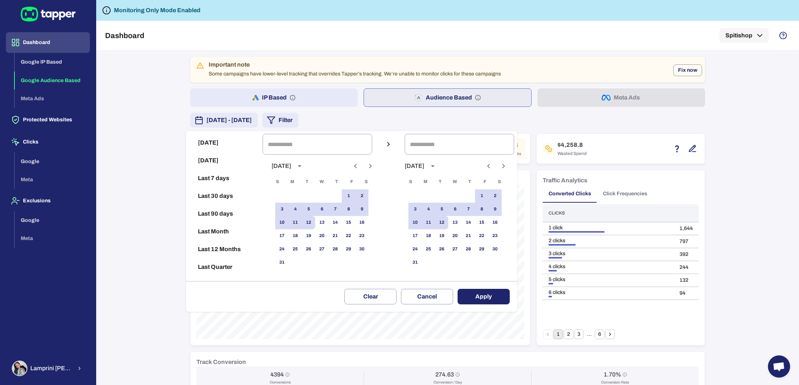
click at [368, 125] on div at bounding box center [399, 192] width 799 height 385
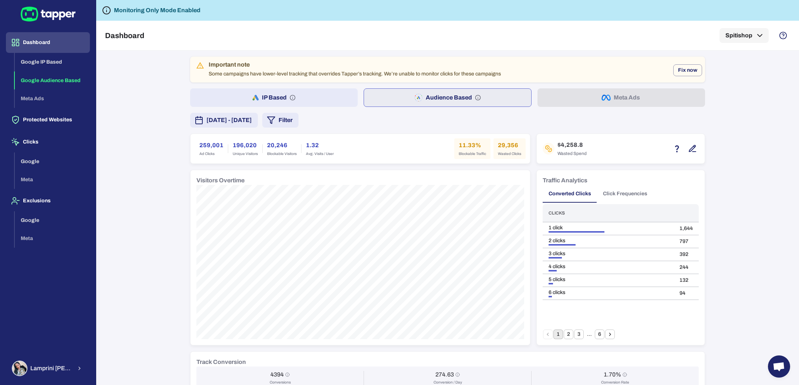
click at [298, 119] on button "Filter" at bounding box center [280, 120] width 36 height 15
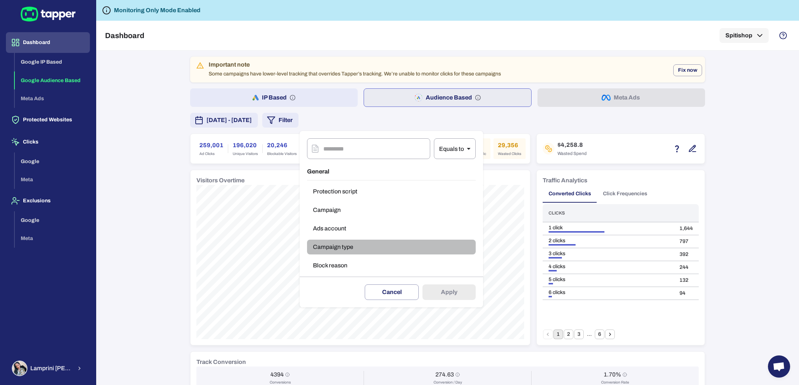
click at [334, 241] on button "Campaign type" at bounding box center [391, 247] width 169 height 15
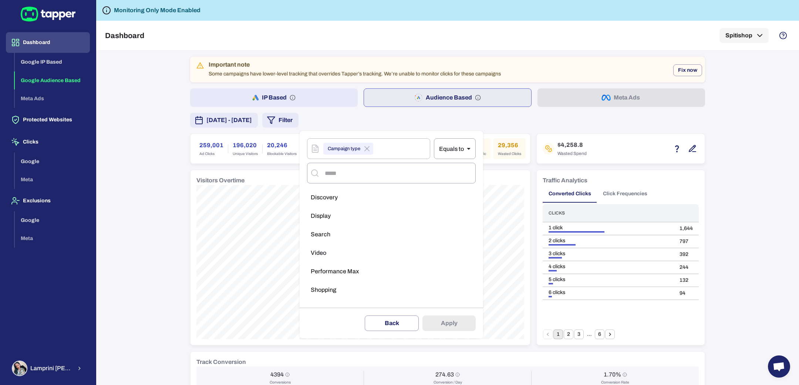
click at [346, 270] on span "Performance Max" at bounding box center [335, 271] width 48 height 7
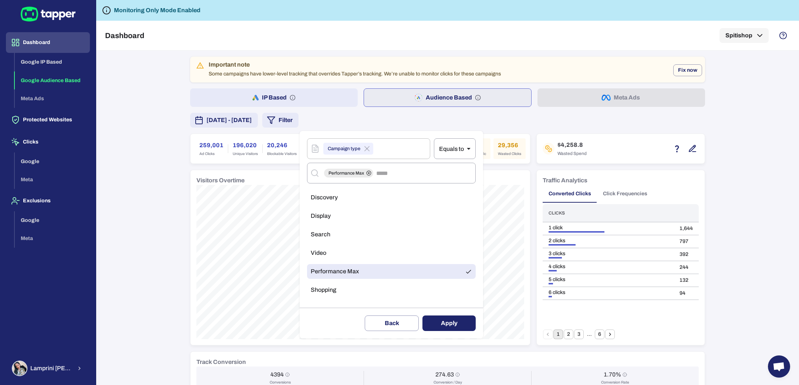
click at [433, 322] on button "Apply" at bounding box center [448, 324] width 53 height 16
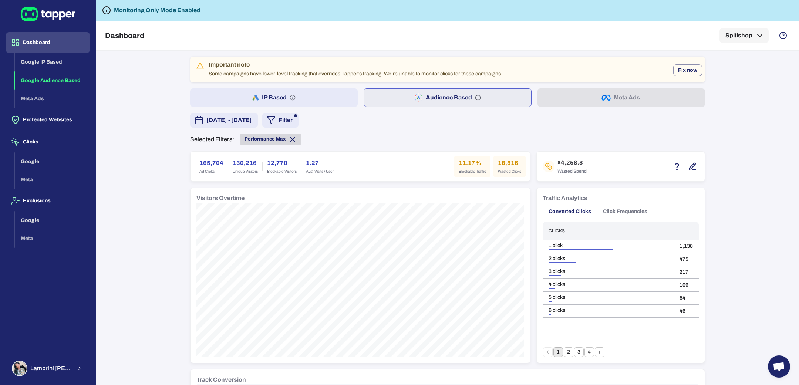
click at [291, 138] on icon at bounding box center [293, 139] width 4 height 4
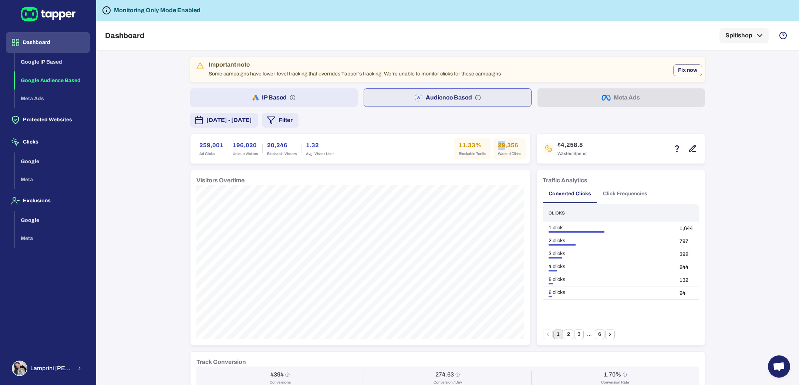
drag, startPoint x: 493, startPoint y: 144, endPoint x: 501, endPoint y: 144, distance: 7.4
click at [501, 144] on h6 "29,356" at bounding box center [509, 145] width 23 height 9
click at [298, 124] on button "Filter" at bounding box center [280, 120] width 36 height 15
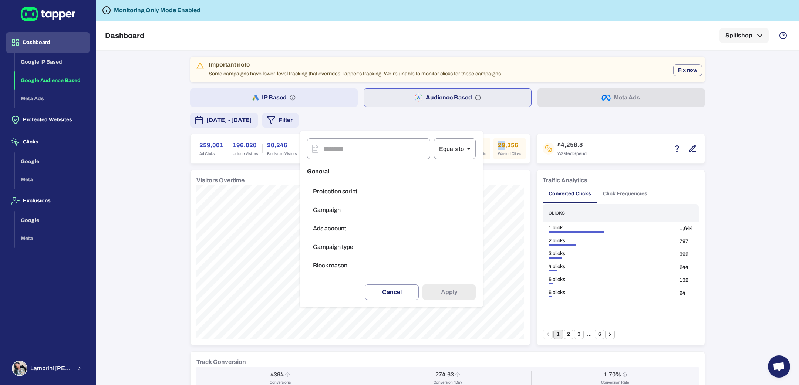
click at [340, 250] on button "Campaign type" at bounding box center [391, 247] width 169 height 15
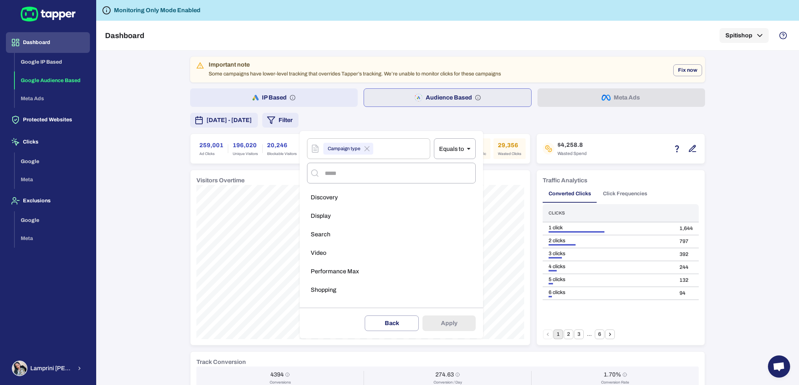
click at [138, 216] on div at bounding box center [399, 192] width 799 height 385
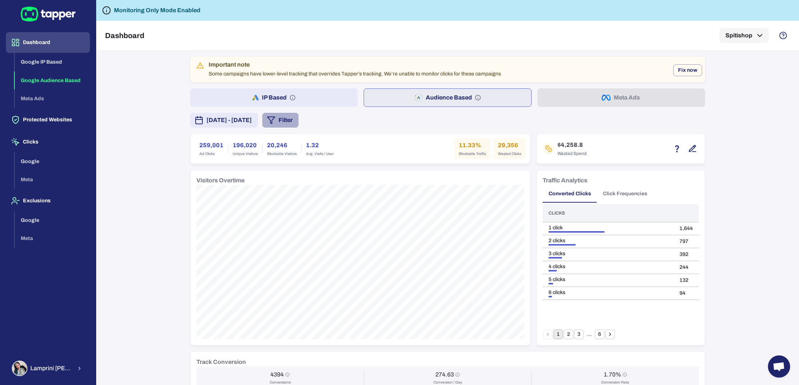
click at [298, 125] on button "Filter" at bounding box center [280, 120] width 36 height 15
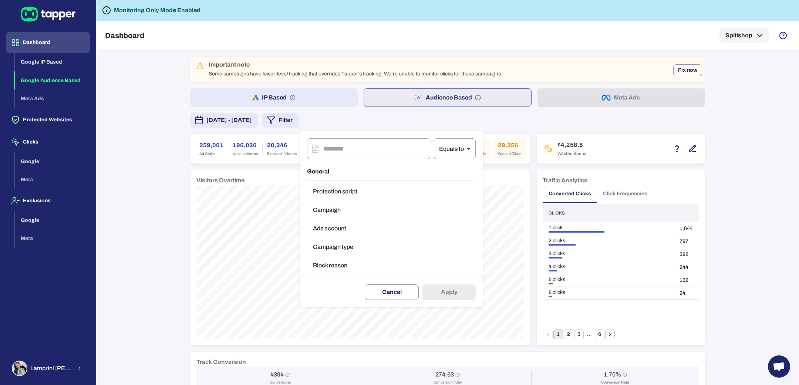
click at [342, 247] on button "Campaign type" at bounding box center [391, 247] width 169 height 15
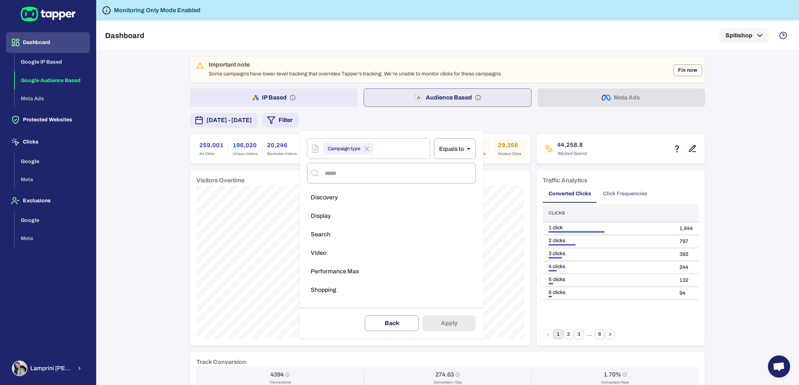
click at [339, 238] on li "Search" at bounding box center [391, 234] width 169 height 15
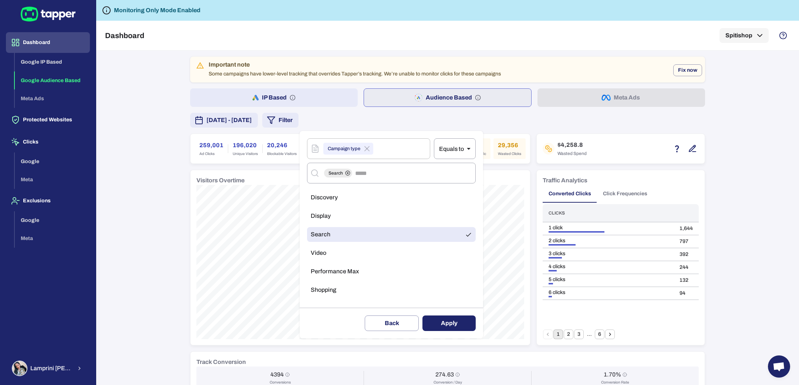
click at [339, 262] on ul "Discovery Display Search Video Performance Max Shopping" at bounding box center [391, 245] width 169 height 117
click at [338, 271] on span "Performance Max" at bounding box center [335, 271] width 48 height 7
click at [431, 319] on button "Apply" at bounding box center [448, 324] width 53 height 16
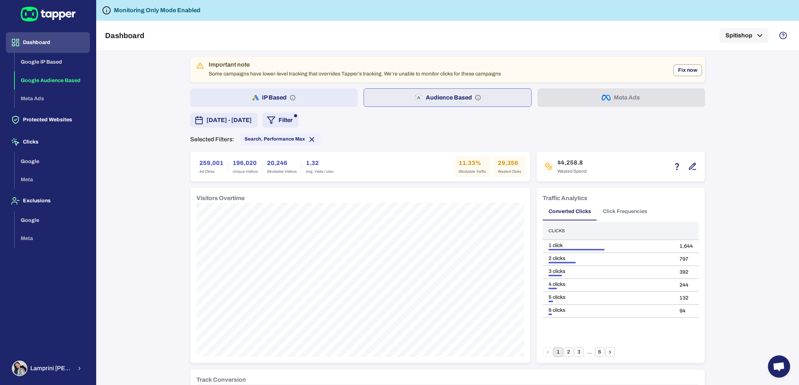
click at [498, 163] on h6 "29,356" at bounding box center [509, 163] width 23 height 9
click at [399, 135] on div "Selected Filters: Search, Performance Max" at bounding box center [447, 140] width 515 height 12
click at [500, 165] on h6 "29,356" at bounding box center [509, 163] width 23 height 9
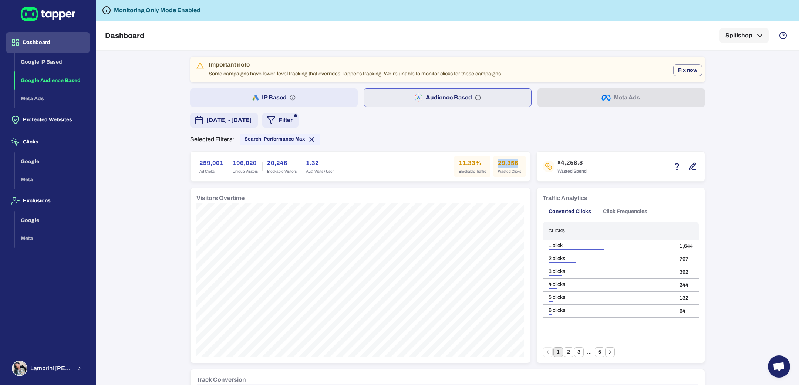
click at [500, 164] on h6 "29,356" at bounding box center [509, 163] width 23 height 9
click at [299, 141] on span "Search, Performance Max" at bounding box center [280, 139] width 80 height 8
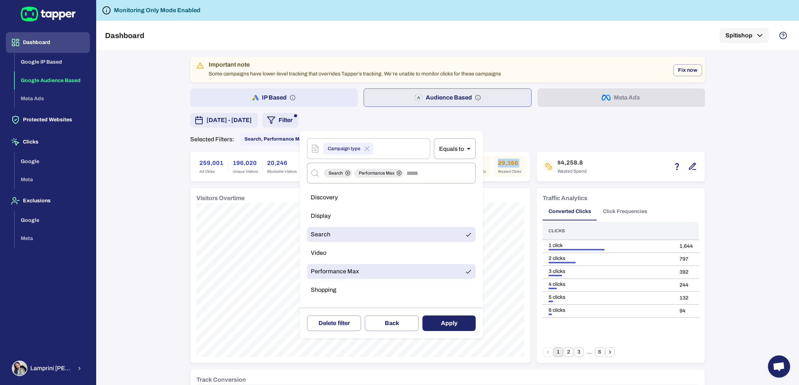
click at [337, 233] on li "Search" at bounding box center [391, 234] width 169 height 15
click at [436, 320] on button "Apply" at bounding box center [448, 324] width 53 height 16
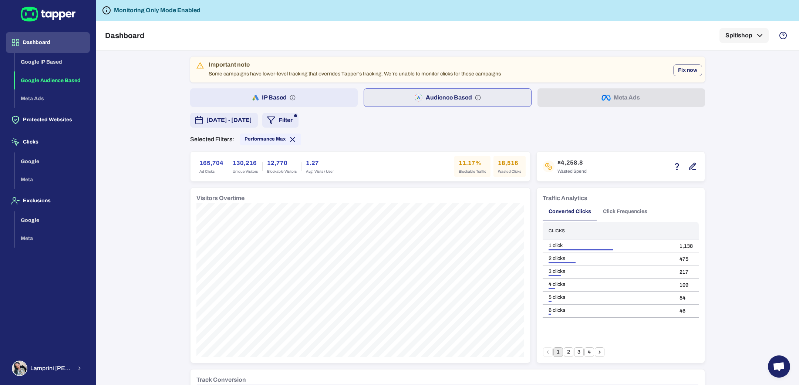
click at [524, 140] on div "Selected Filters: Performance Max" at bounding box center [447, 140] width 515 height 12
drag, startPoint x: 494, startPoint y: 163, endPoint x: 505, endPoint y: 164, distance: 11.1
click at [505, 164] on h6 "18,516" at bounding box center [509, 163] width 23 height 9
click at [498, 163] on h6 "18,516" at bounding box center [509, 163] width 23 height 9
click at [320, 99] on button "IP Based" at bounding box center [274, 97] width 168 height 18
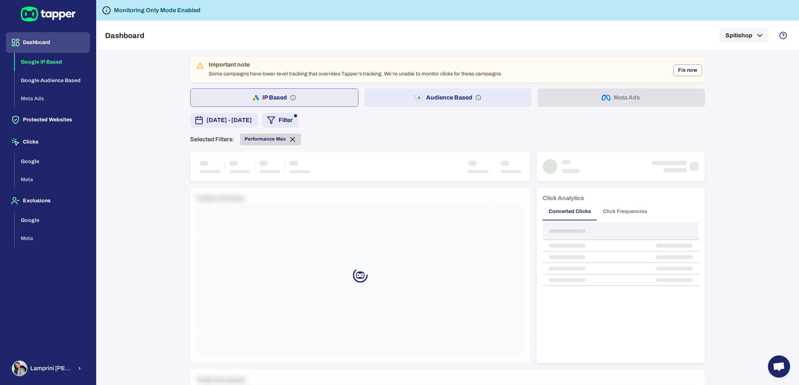
click at [289, 138] on icon at bounding box center [293, 139] width 8 height 8
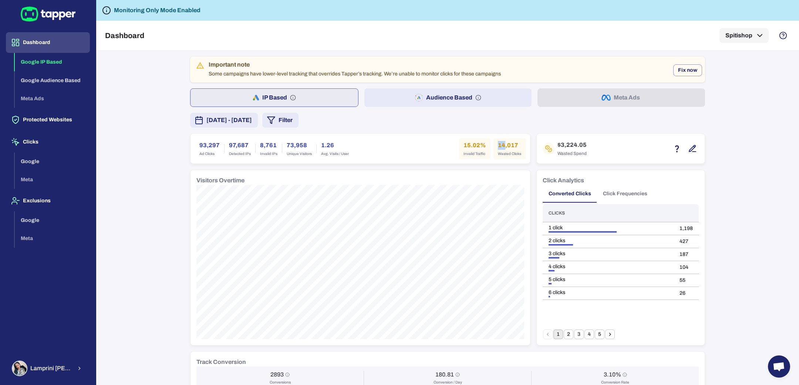
drag, startPoint x: 494, startPoint y: 145, endPoint x: 501, endPoint y: 145, distance: 7.0
click at [501, 145] on h6 "14,017" at bounding box center [509, 145] width 23 height 9
click at [252, 118] on span "[DATE] - [DATE]" at bounding box center [228, 120] width 45 height 9
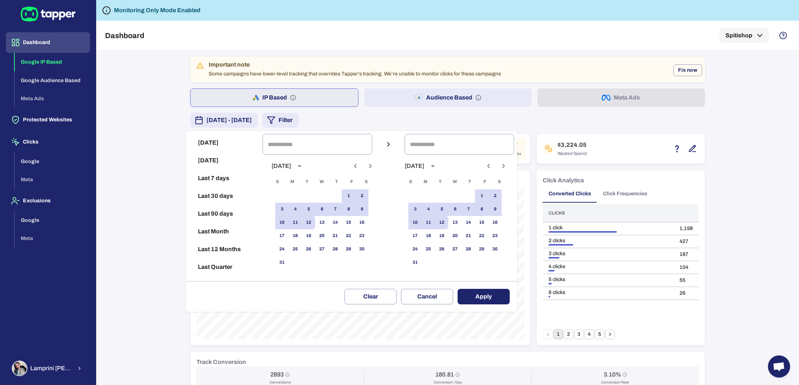
click at [390, 113] on div at bounding box center [399, 192] width 799 height 385
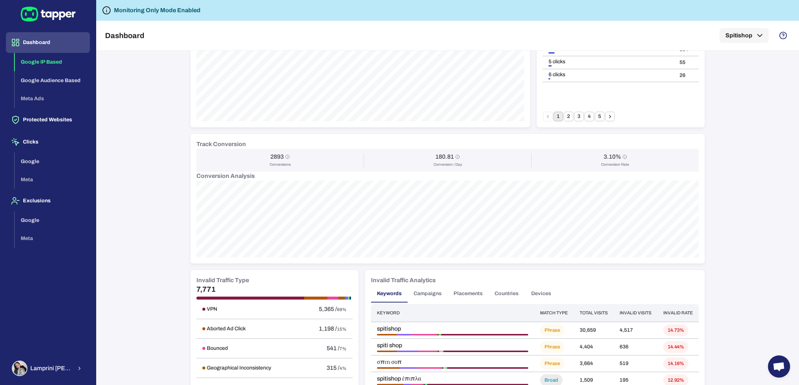
scroll to position [465, 0]
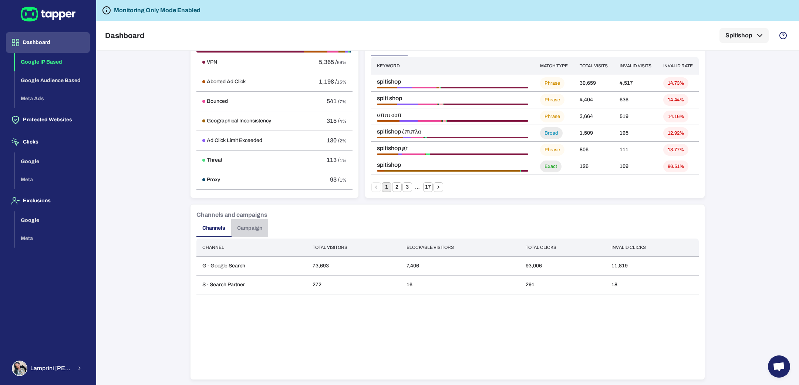
click at [244, 228] on button "Campaign" at bounding box center [249, 228] width 37 height 18
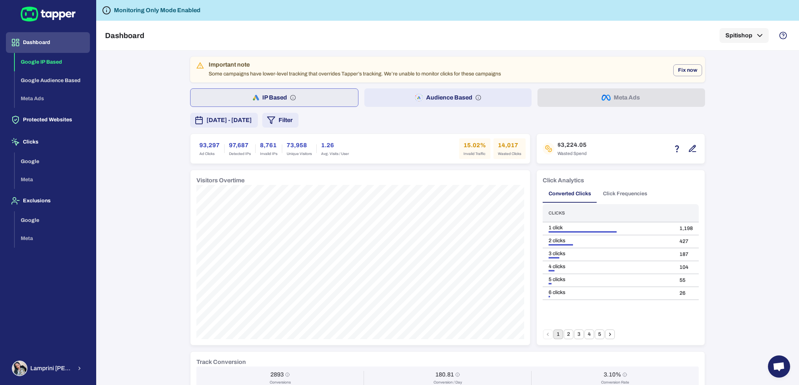
click at [398, 99] on button "Audience Based" at bounding box center [448, 97] width 168 height 18
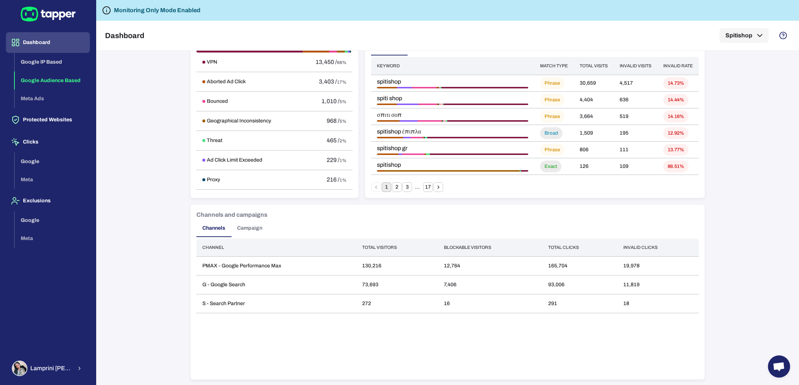
drag, startPoint x: 256, startPoint y: 230, endPoint x: 338, endPoint y: 226, distance: 81.5
click at [338, 226] on div "Channels Campaign" at bounding box center [447, 228] width 502 height 18
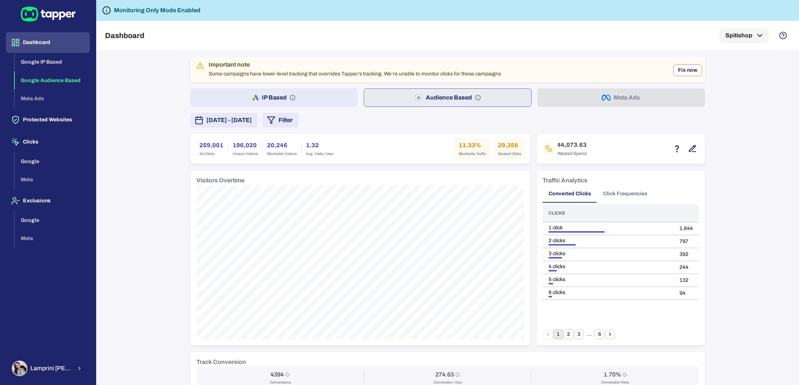
click at [291, 106] on button "IP Based" at bounding box center [274, 97] width 168 height 18
click at [490, 97] on button "Audience Based" at bounding box center [448, 97] width 168 height 18
click at [312, 98] on button "IP Based" at bounding box center [274, 97] width 168 height 18
click at [298, 122] on button "Filter" at bounding box center [280, 120] width 36 height 15
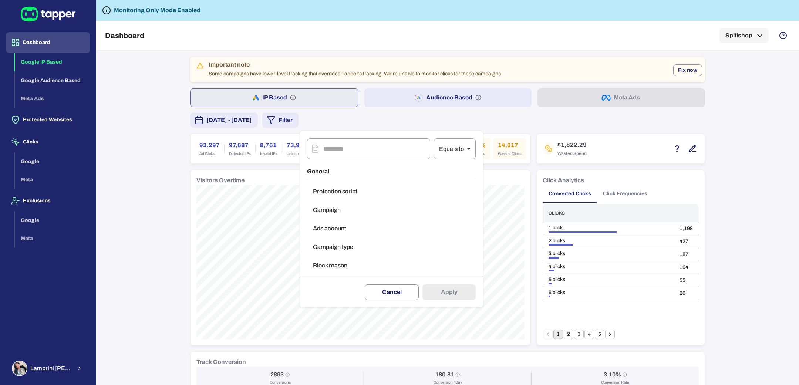
click at [336, 242] on button "Campaign type" at bounding box center [391, 247] width 169 height 15
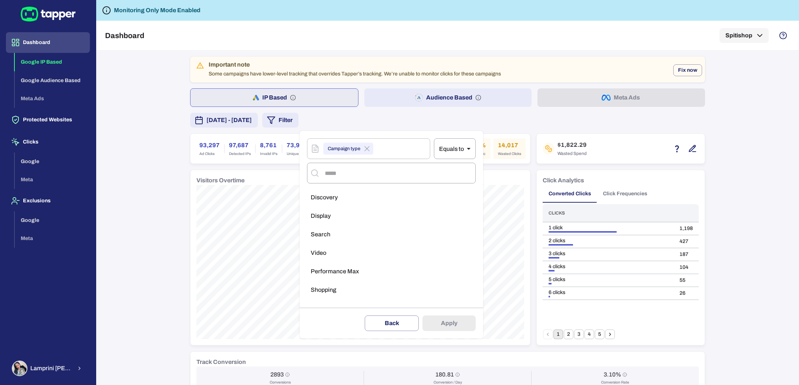
click at [343, 234] on li "Search" at bounding box center [391, 234] width 169 height 15
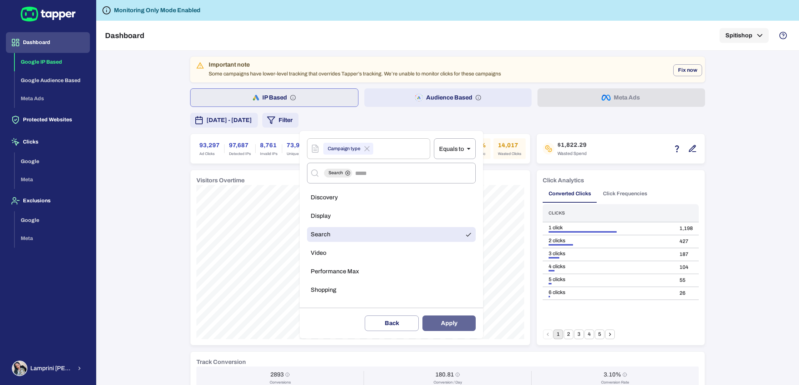
click at [460, 317] on button "Apply" at bounding box center [448, 324] width 53 height 16
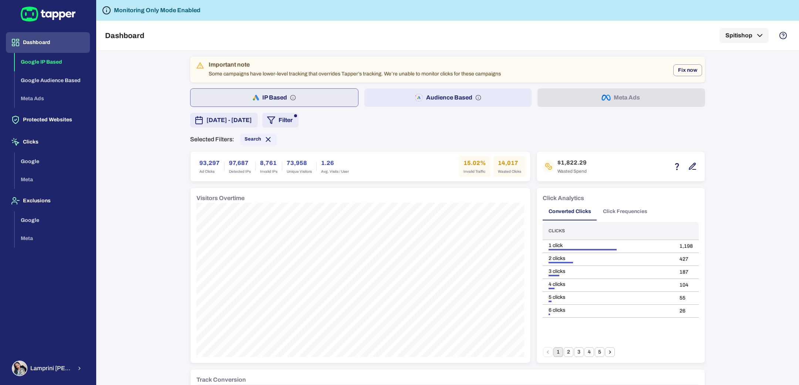
click at [386, 99] on button "Audience Based" at bounding box center [448, 97] width 168 height 18
click at [264, 135] on icon at bounding box center [268, 139] width 8 height 8
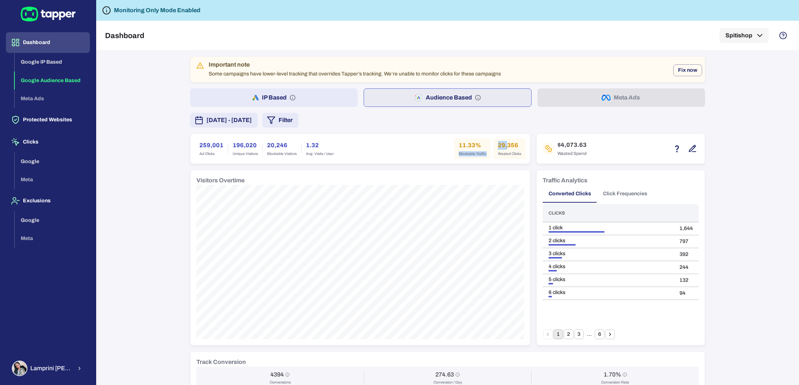
drag, startPoint x: 502, startPoint y: 146, endPoint x: 484, endPoint y: 146, distance: 18.5
click at [484, 146] on div "11.33% Blockable Traffic 29,356 Wasted Clicks" at bounding box center [489, 148] width 71 height 21
click at [509, 150] on div "29,356 Wasted Clicks" at bounding box center [509, 148] width 32 height 21
click at [500, 145] on h6 "29,356" at bounding box center [509, 145] width 23 height 9
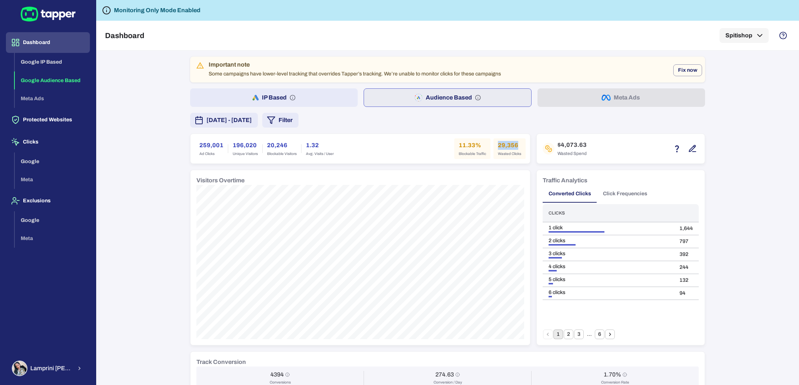
click at [500, 138] on div "29,356 Wasted Clicks" at bounding box center [509, 148] width 32 height 21
